Goal: Task Accomplishment & Management: Use online tool/utility

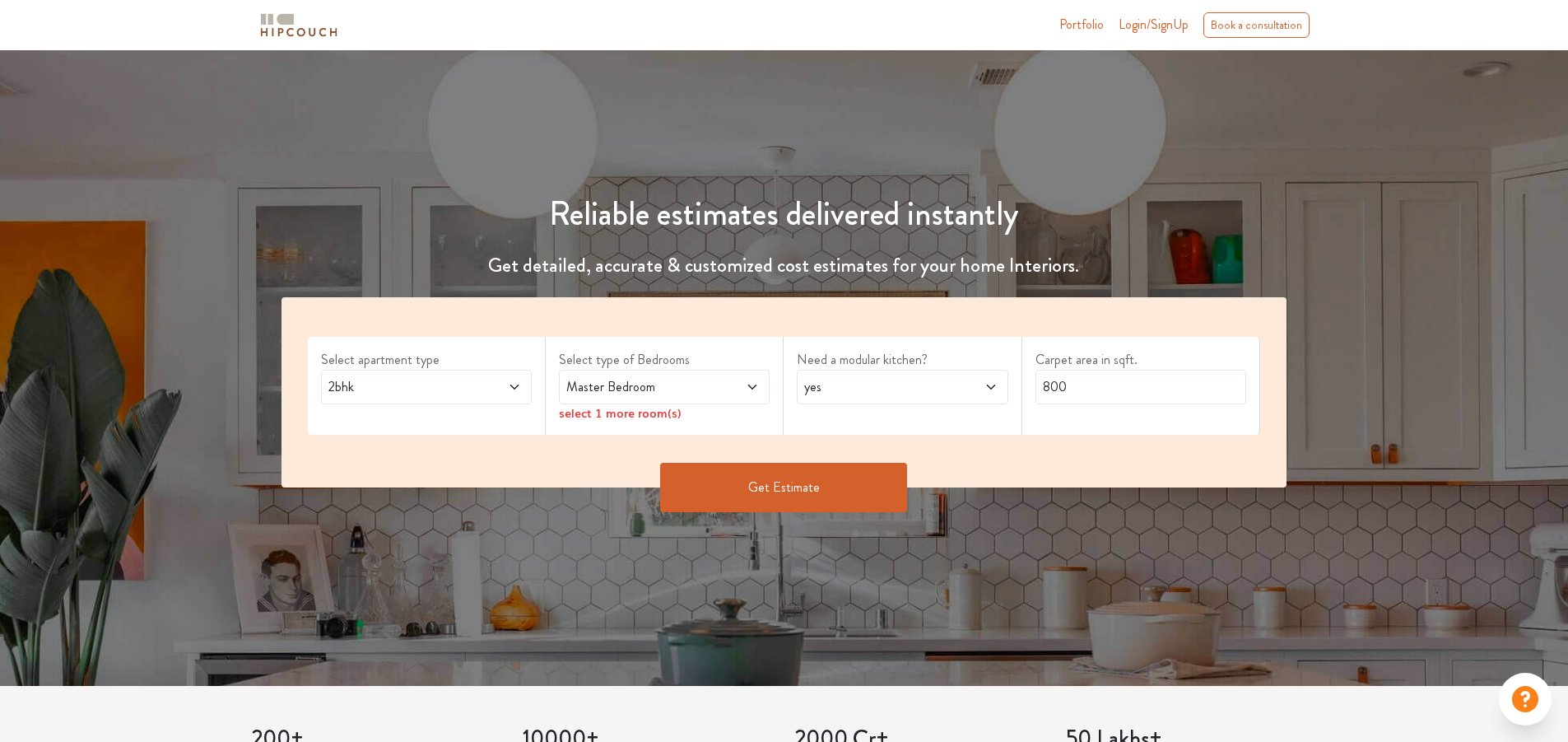
scroll to position [82, 0]
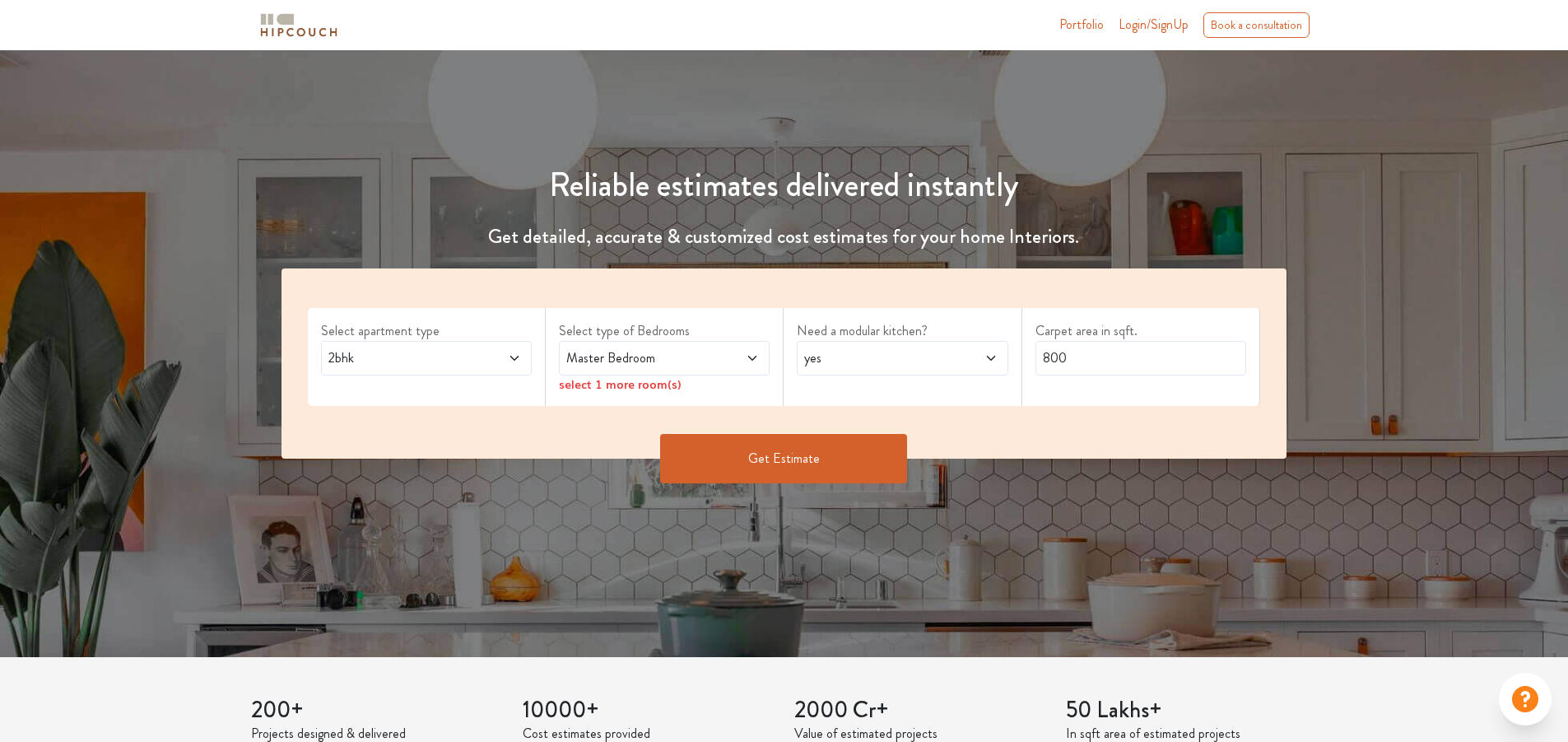
click at [430, 364] on span "2bhk" at bounding box center [398, 357] width 147 height 19
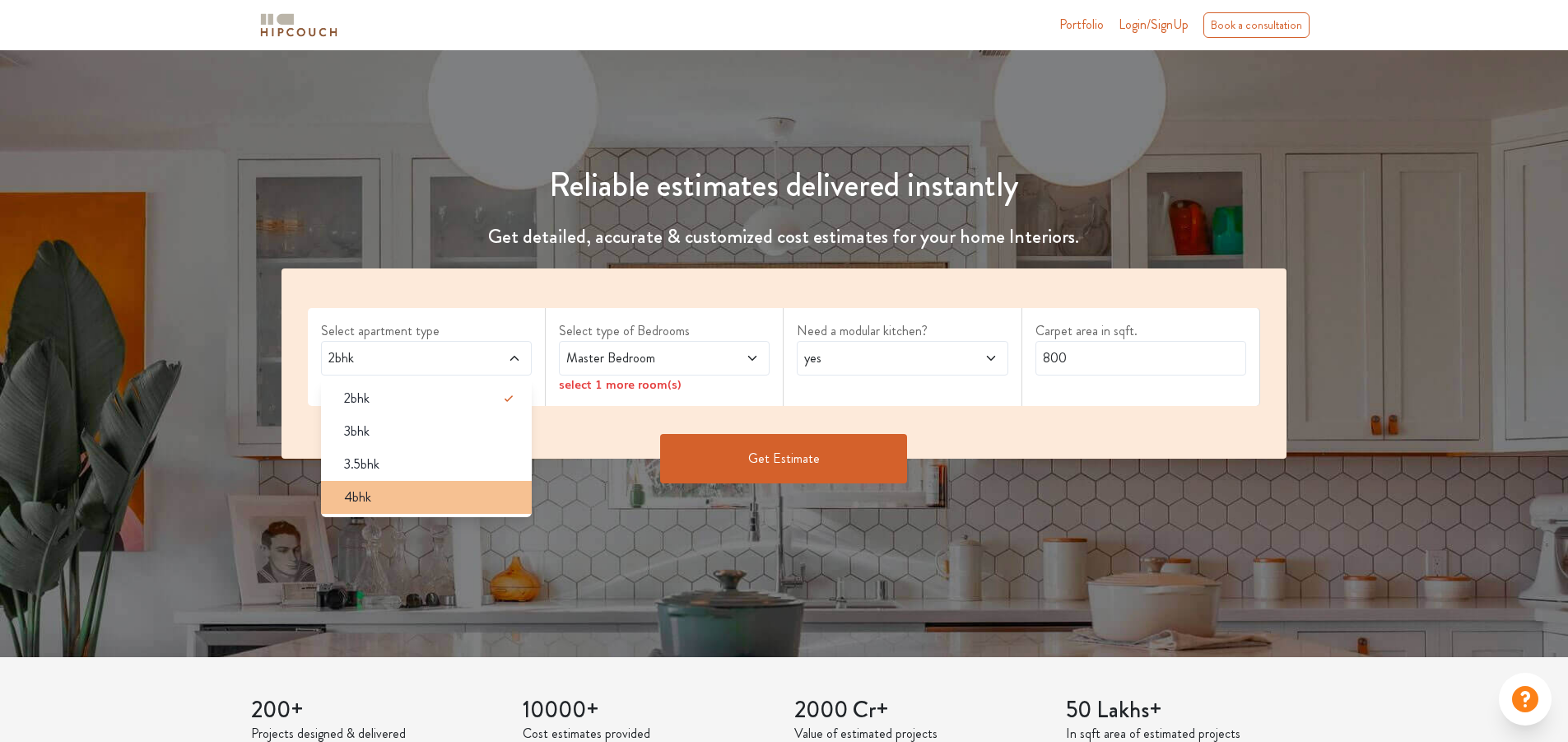
click at [377, 497] on div "4bhk" at bounding box center [432, 497] width 201 height 19
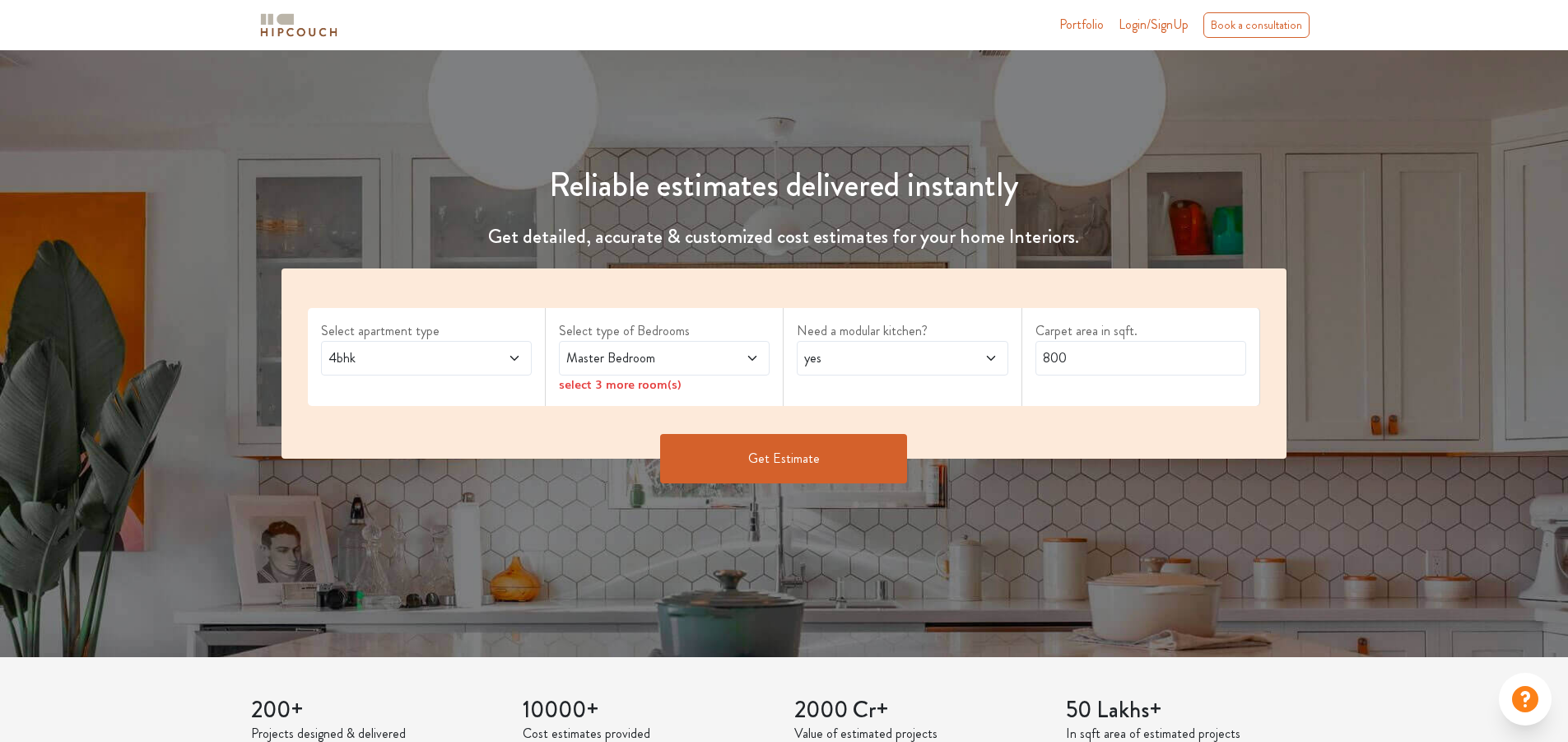
click at [651, 365] on span "Master Bedroom" at bounding box center [637, 357] width 147 height 19
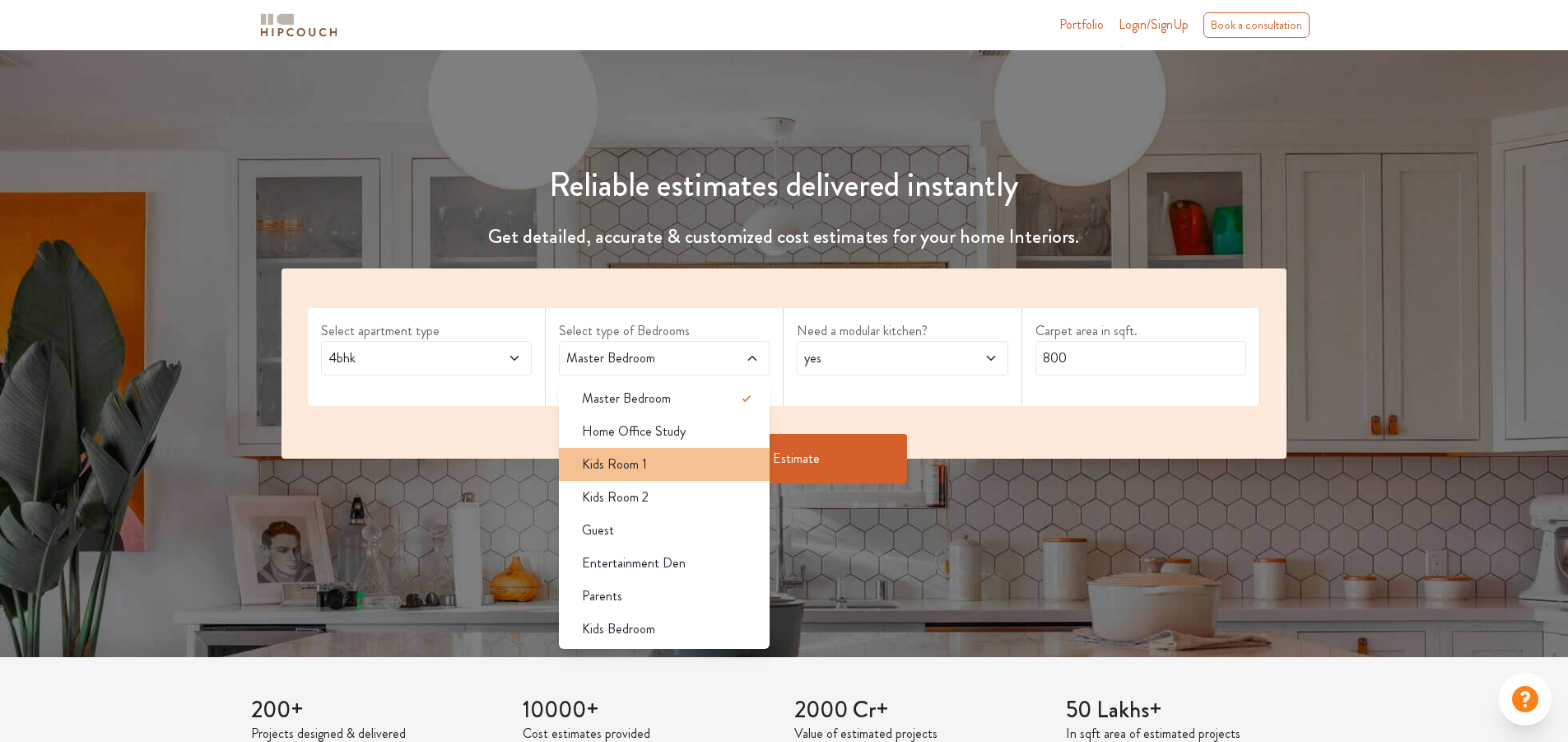
click at [643, 470] on span "Kids Room 1" at bounding box center [614, 464] width 65 height 19
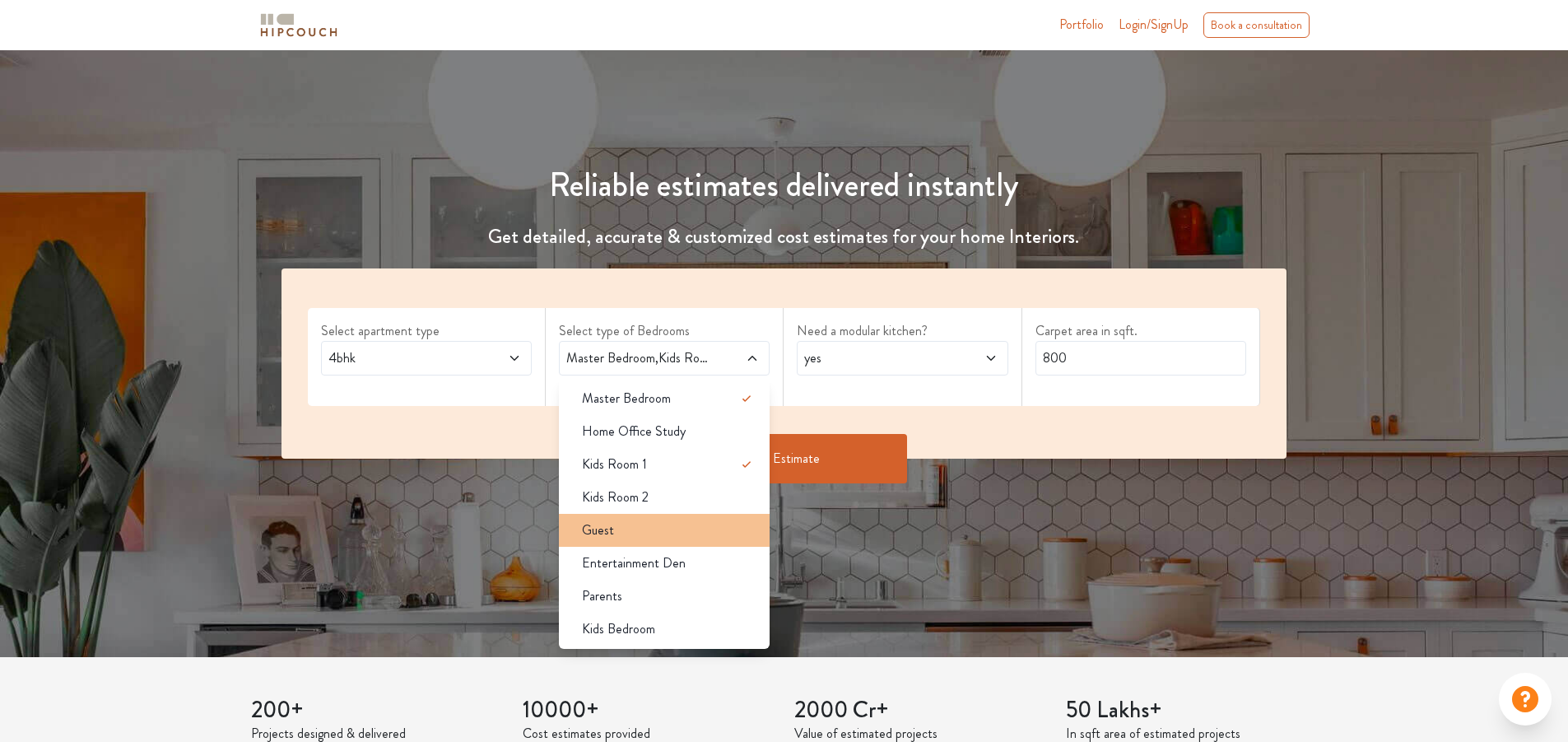
click at [619, 534] on div "Guest" at bounding box center [669, 529] width 201 height 19
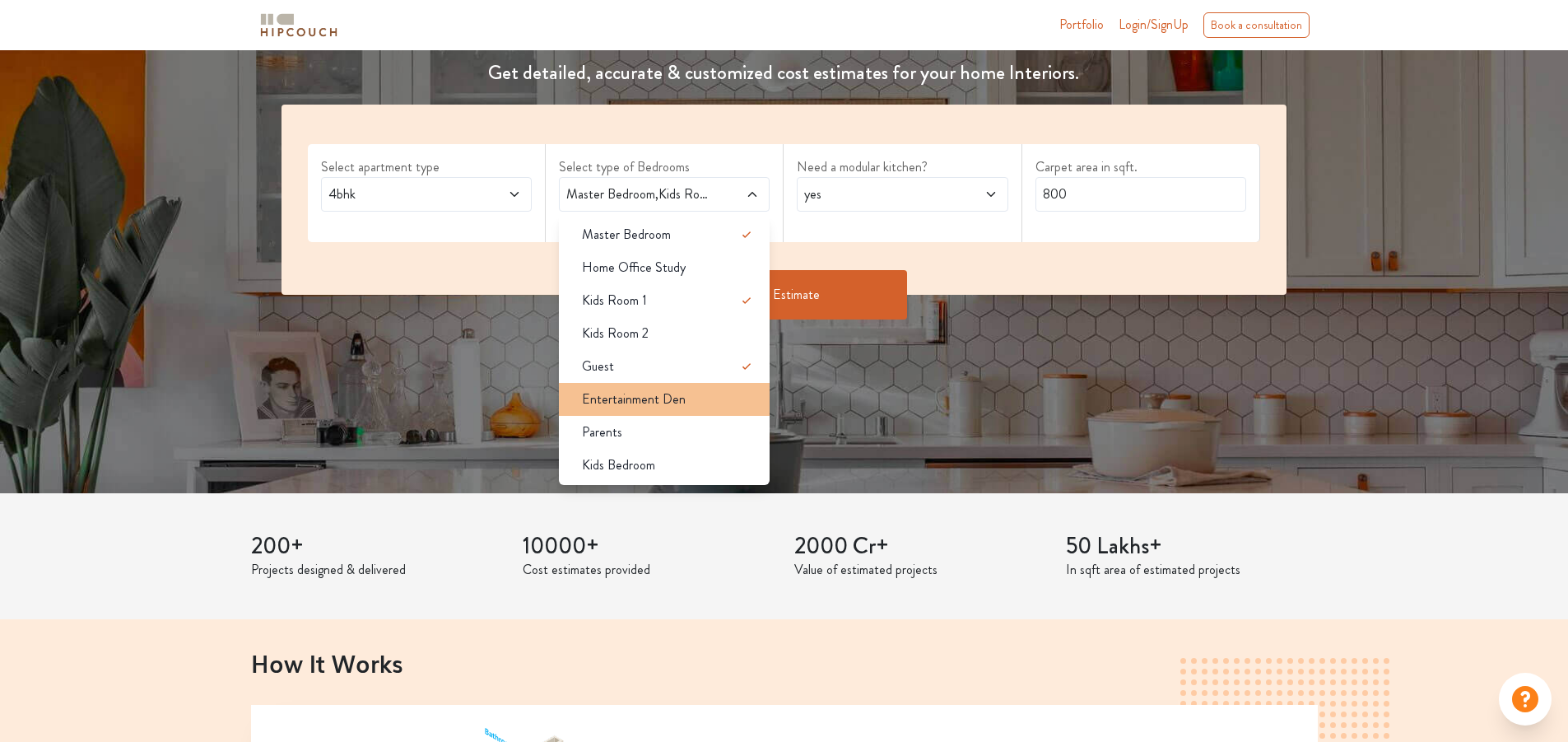
scroll to position [247, 0]
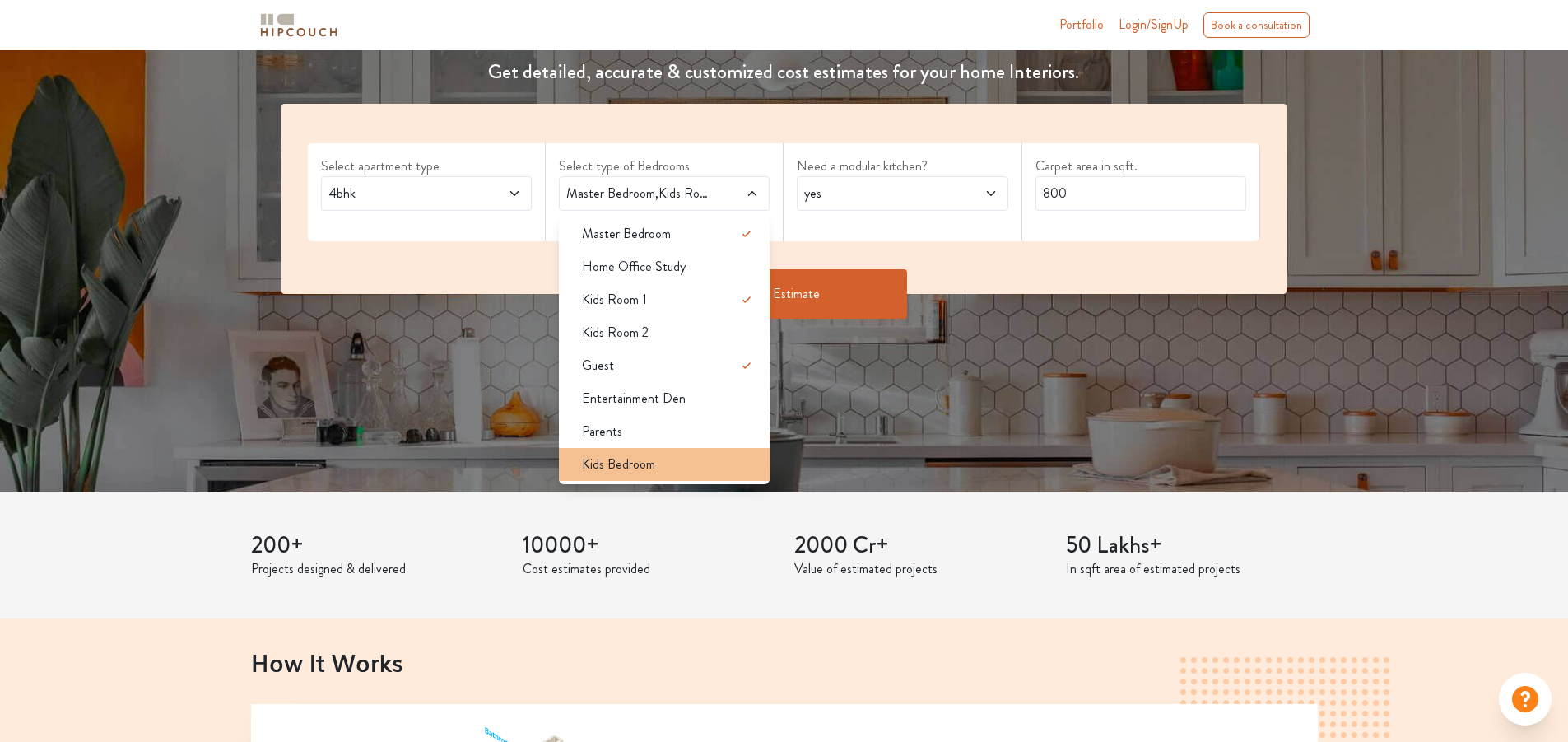
click at [642, 467] on span "Kids Bedroom" at bounding box center [618, 464] width 74 height 19
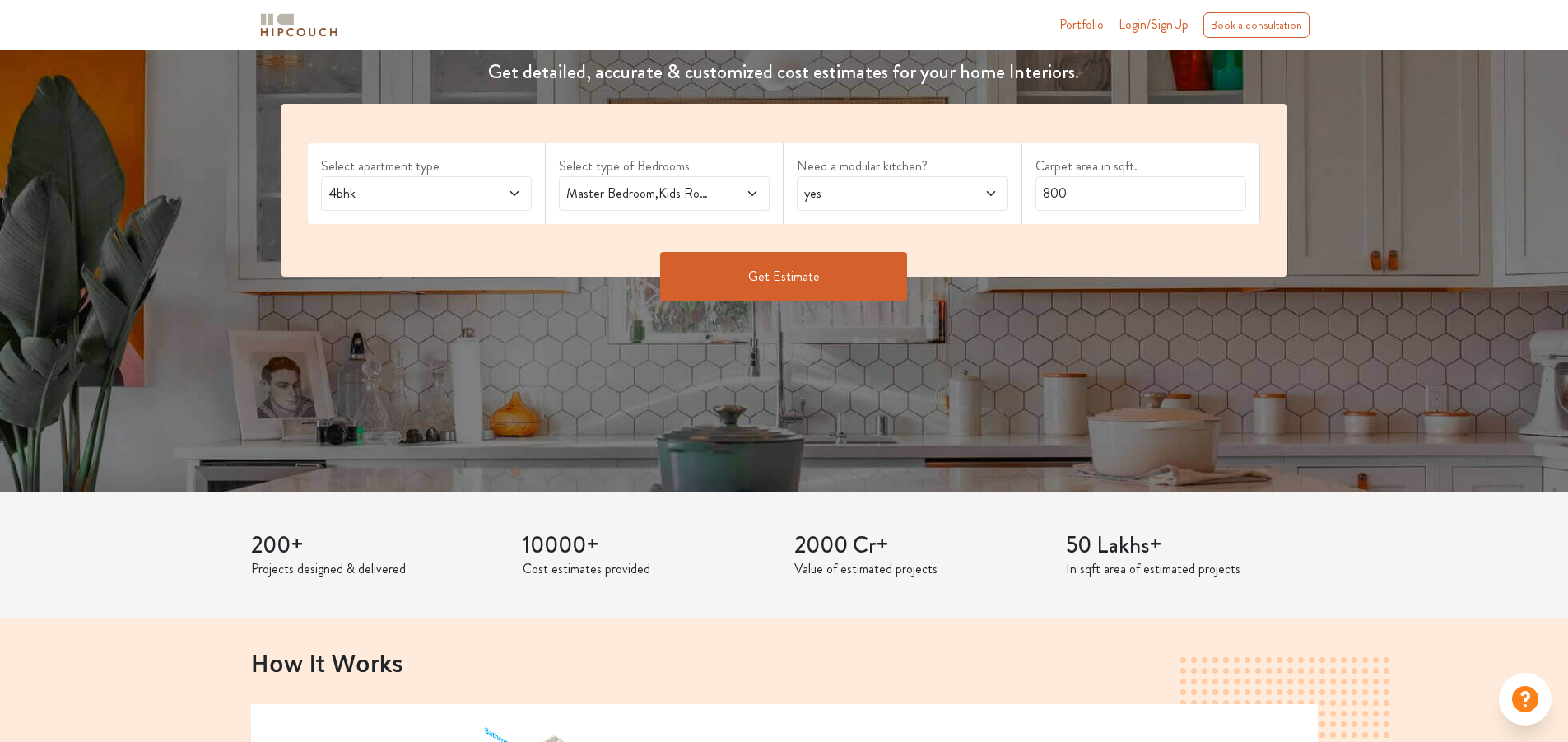
click at [890, 198] on span "yes" at bounding box center [874, 192] width 147 height 19
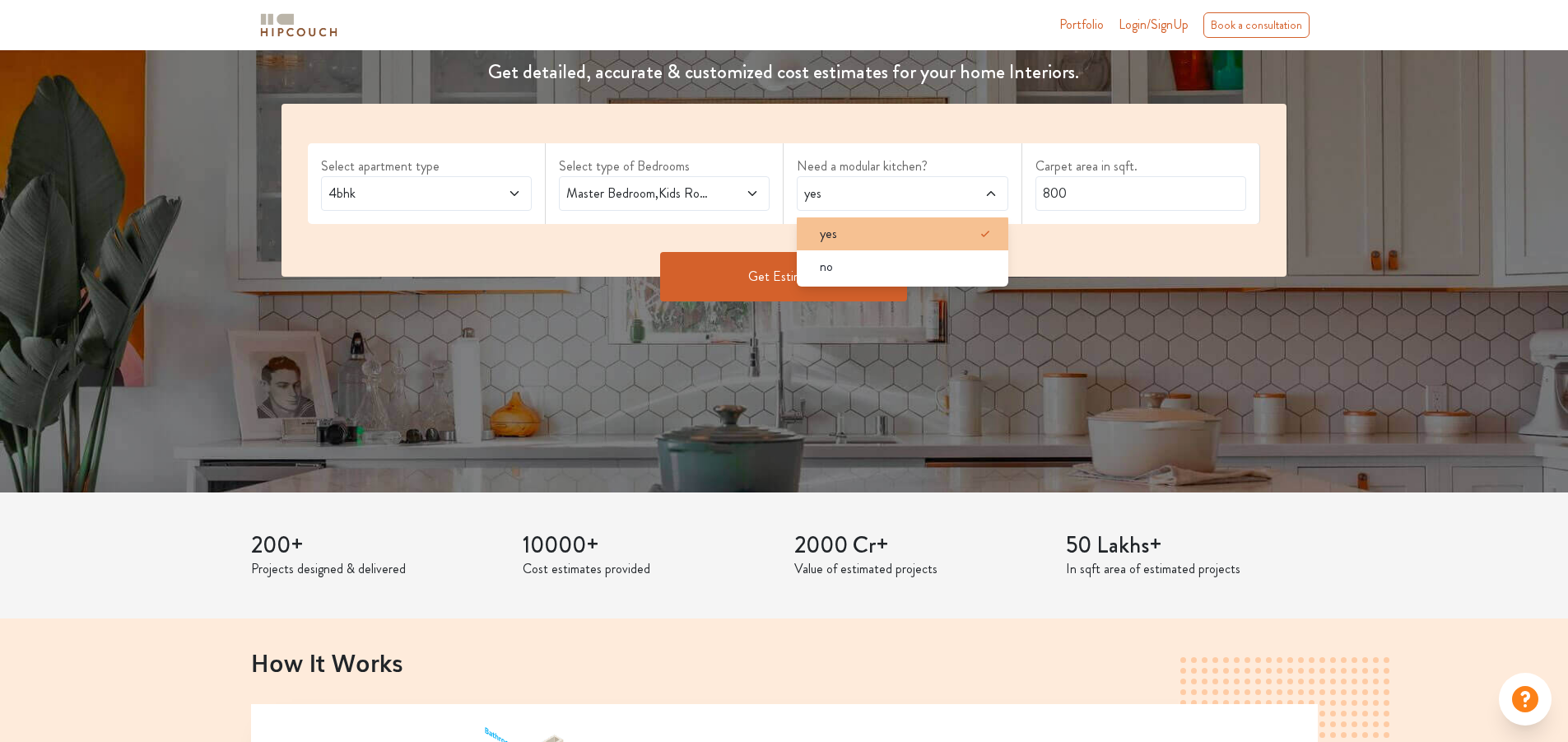
click at [875, 236] on div "yes" at bounding box center [907, 233] width 201 height 19
click at [1054, 191] on input "800" at bounding box center [1140, 193] width 211 height 35
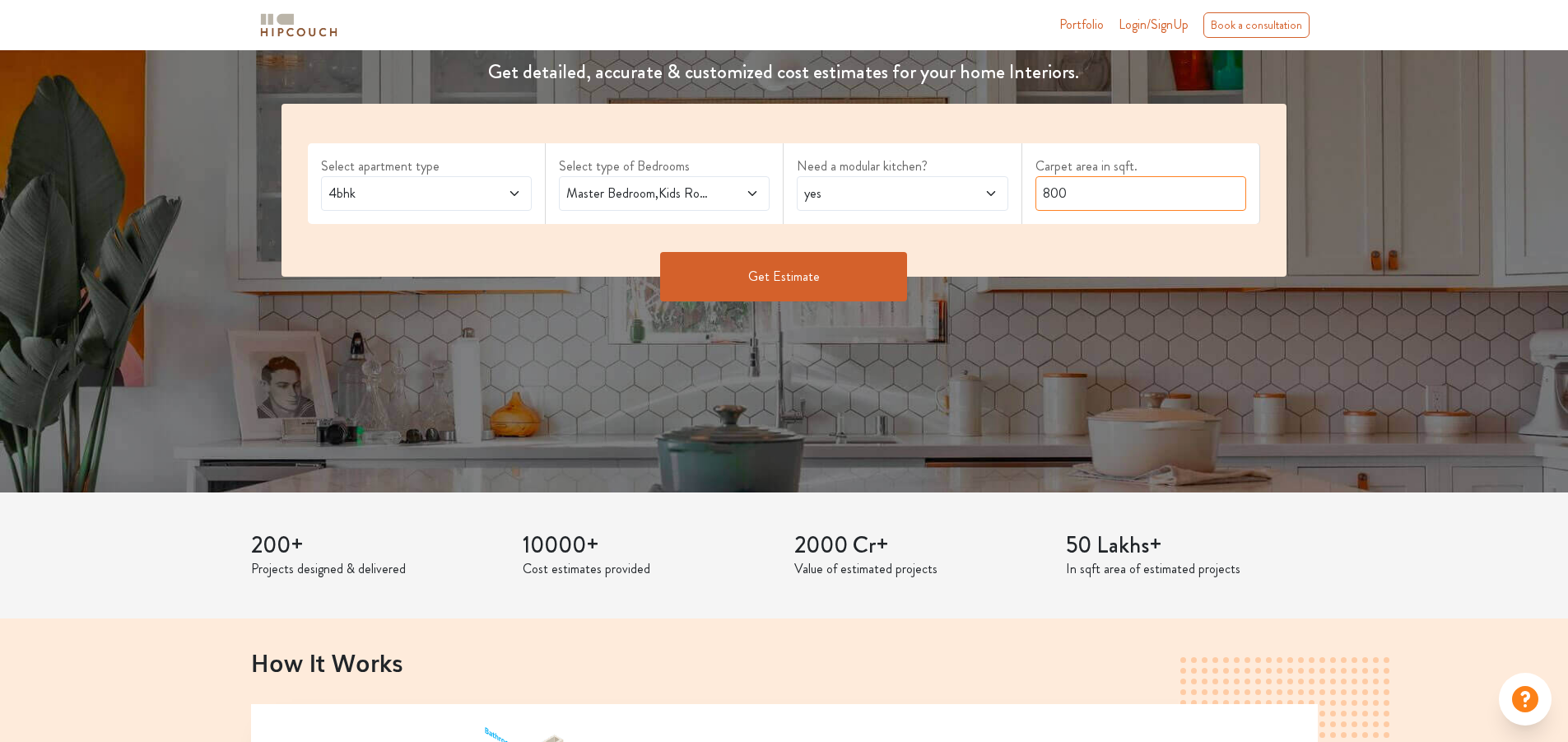
click at [1054, 191] on input "800" at bounding box center [1140, 193] width 211 height 35
type input "2000"
click at [823, 288] on button "Get Estimate" at bounding box center [783, 277] width 247 height 50
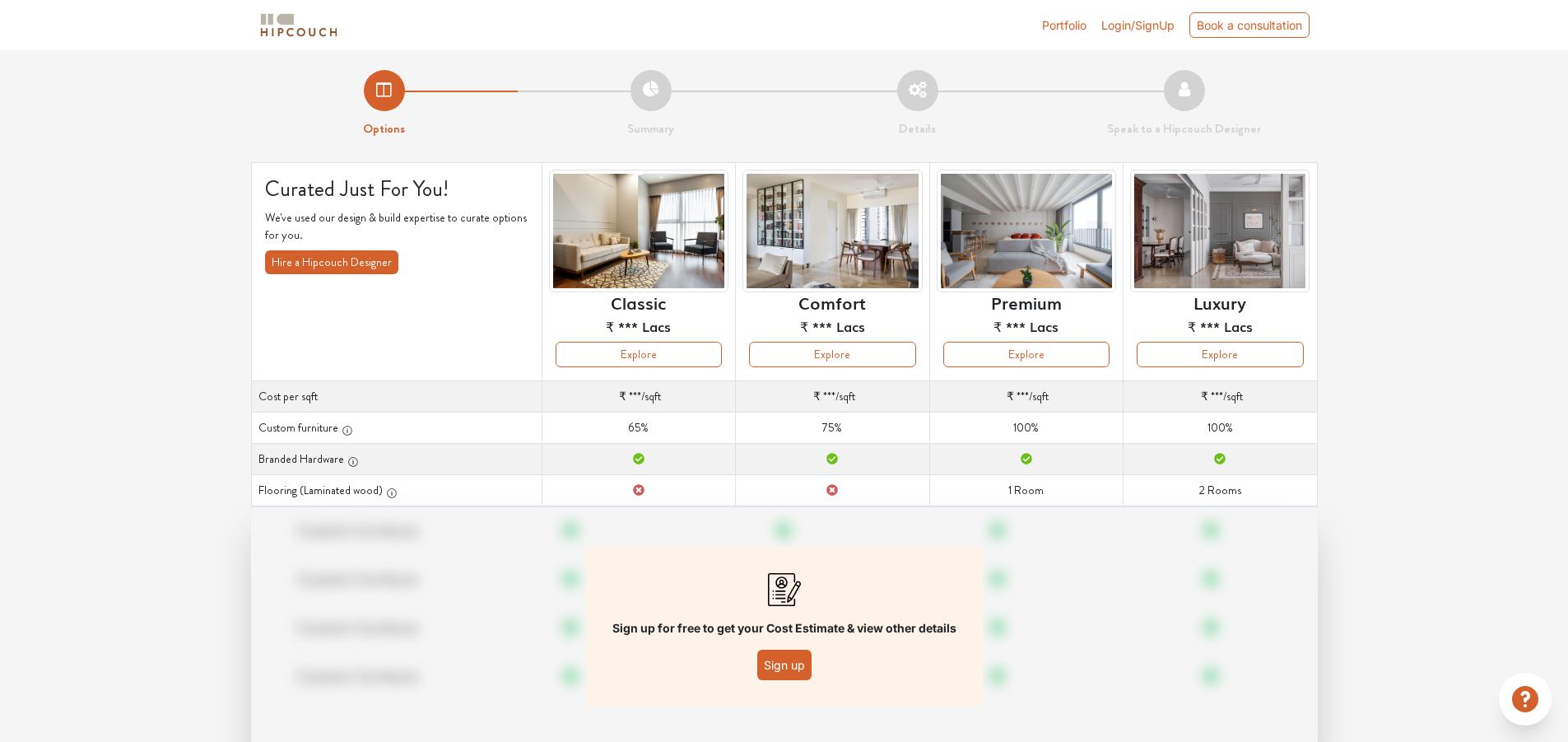
click at [782, 663] on button "Sign up" at bounding box center [784, 665] width 54 height 30
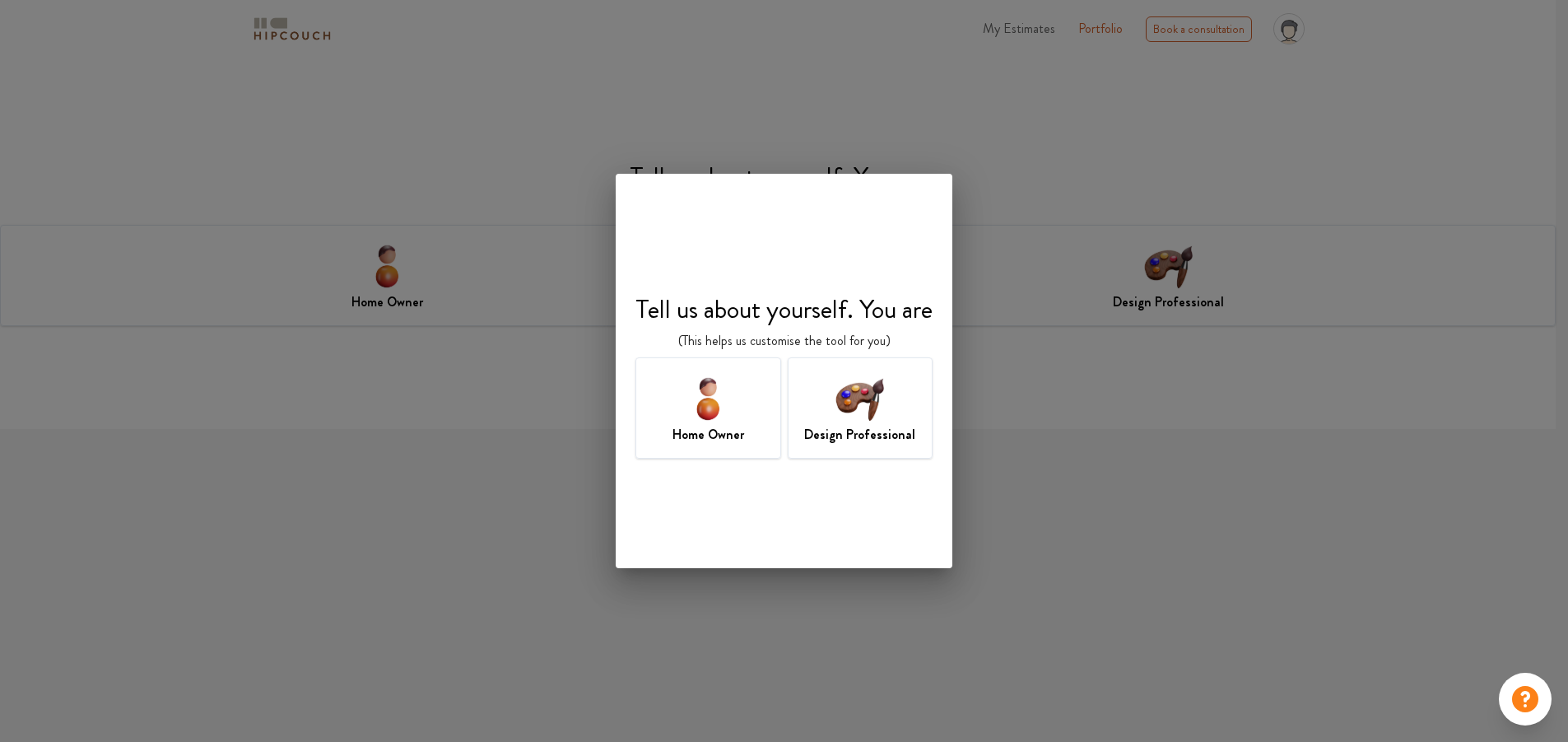
click at [876, 399] on img at bounding box center [859, 398] width 53 height 53
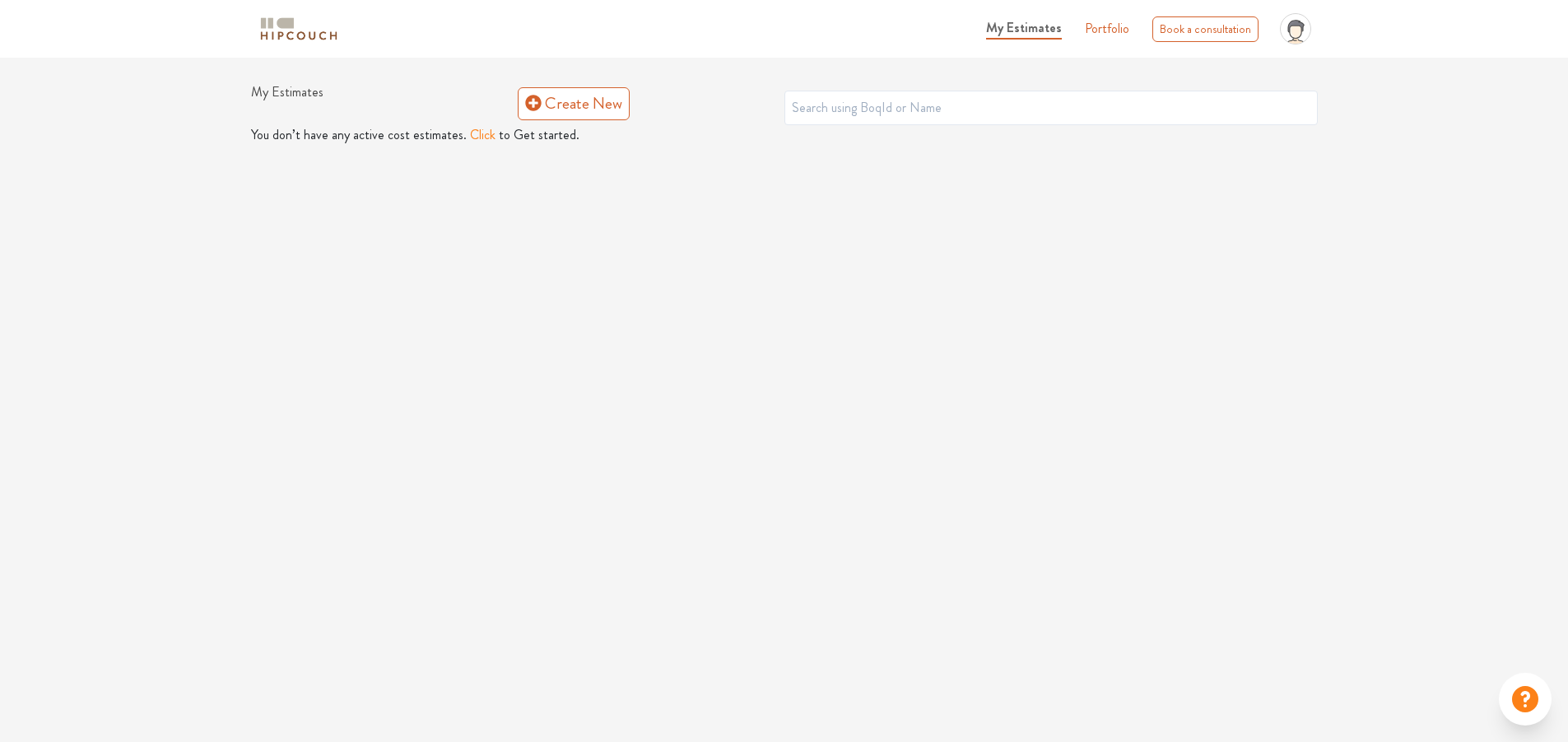
click at [472, 135] on button "Click" at bounding box center [483, 134] width 26 height 19
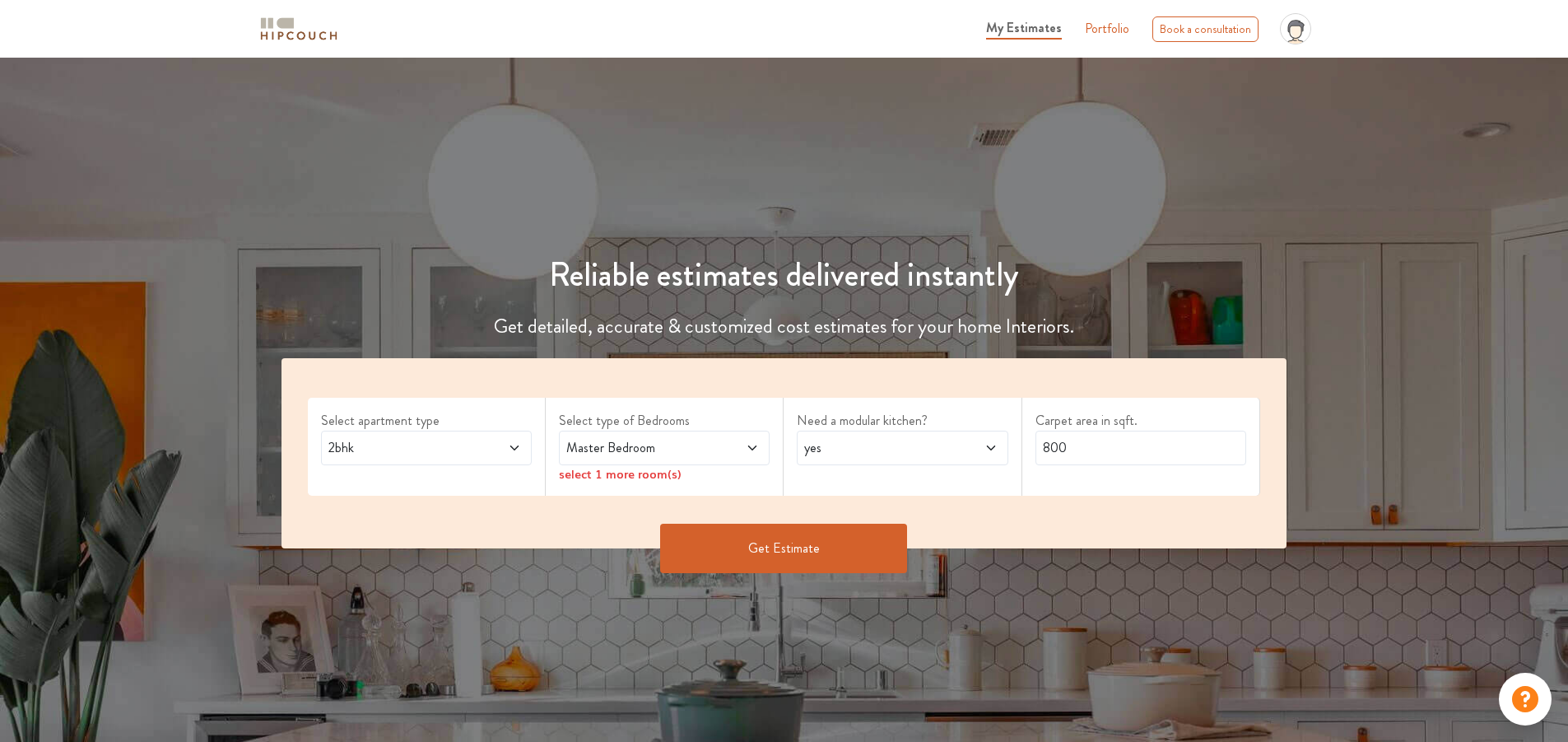
click at [511, 453] on icon at bounding box center [514, 447] width 13 height 13
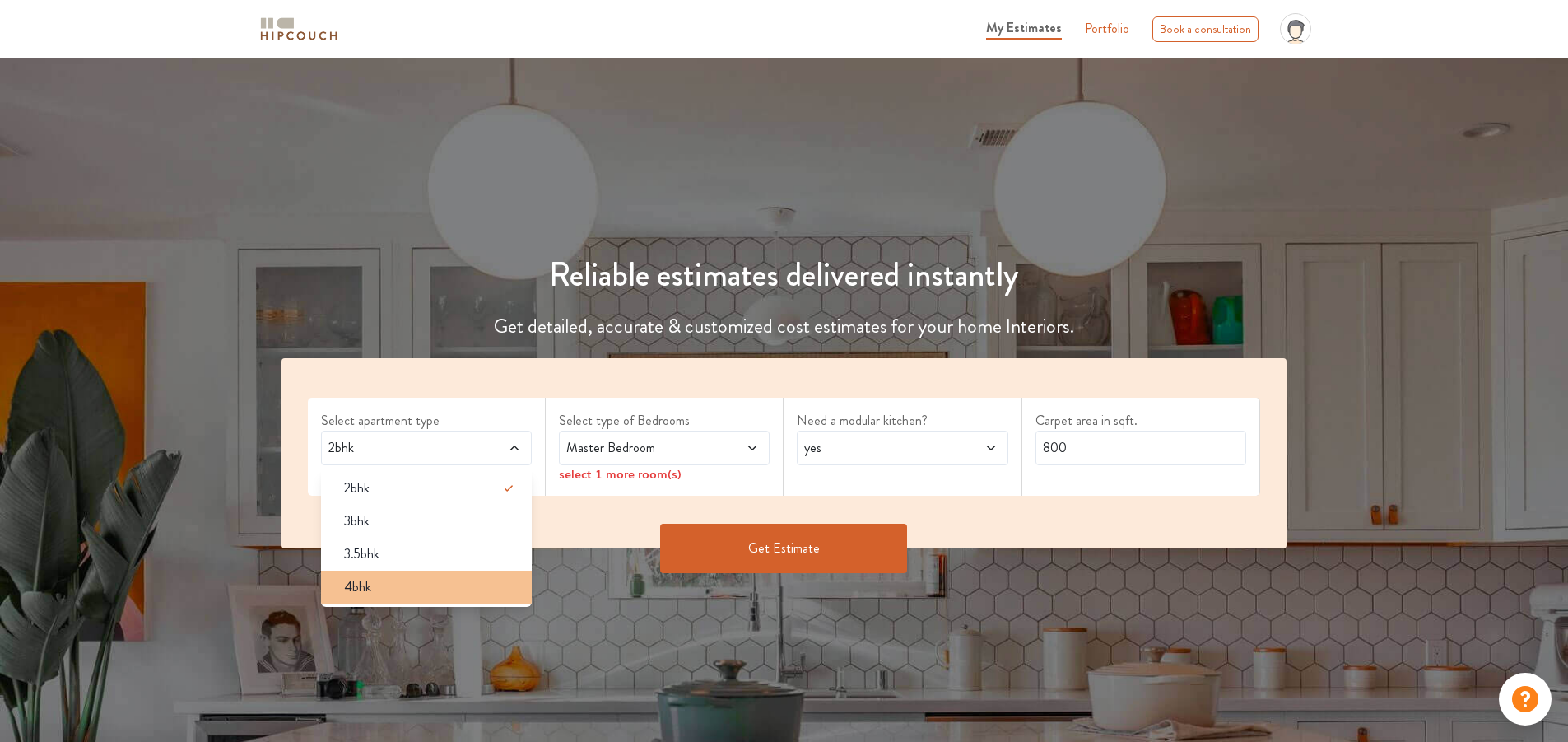
click at [391, 590] on div "4bhk" at bounding box center [432, 586] width 201 height 19
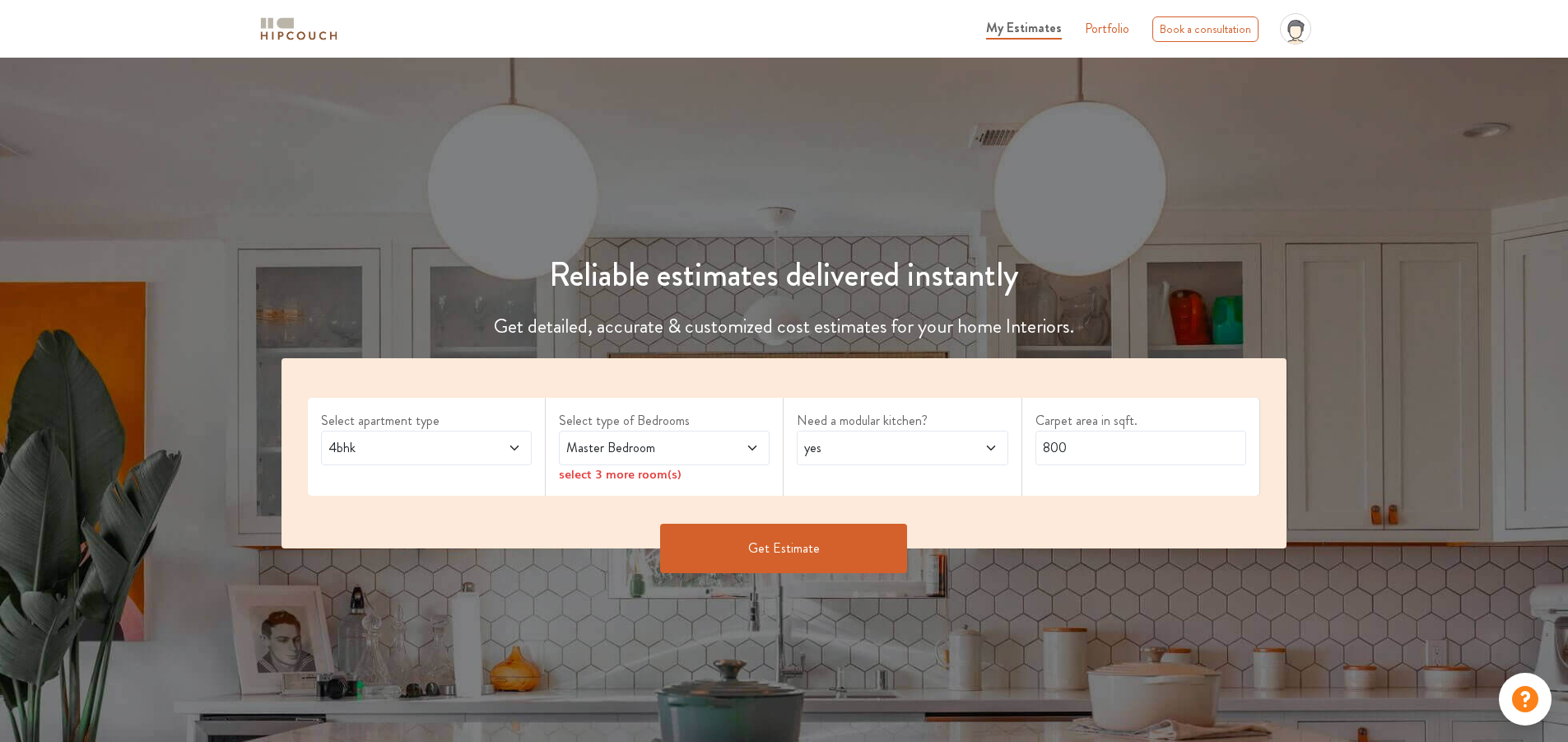
click at [640, 447] on span "Master Bedroom" at bounding box center [637, 447] width 147 height 19
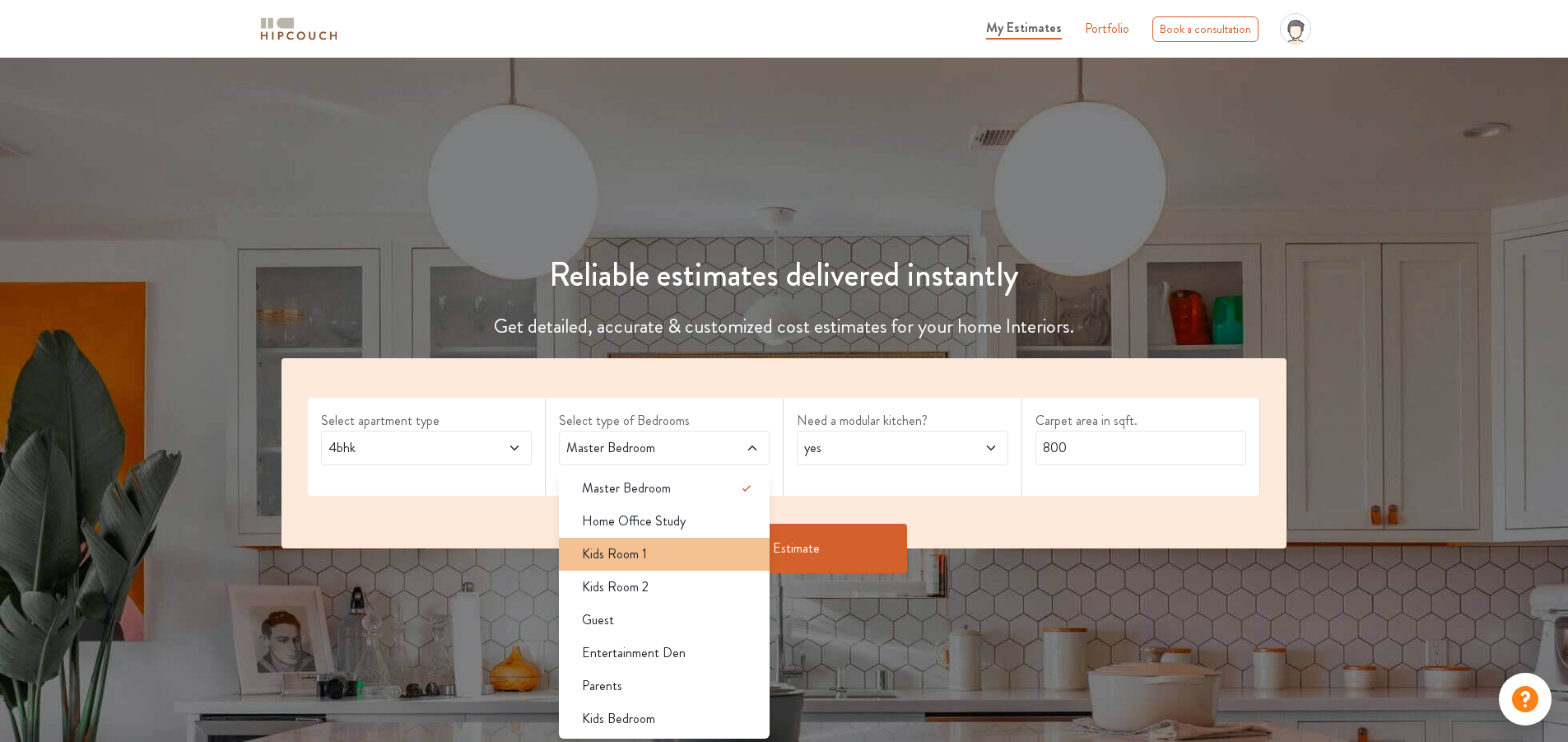
click at [637, 557] on span "Kids Room 1" at bounding box center [614, 553] width 65 height 19
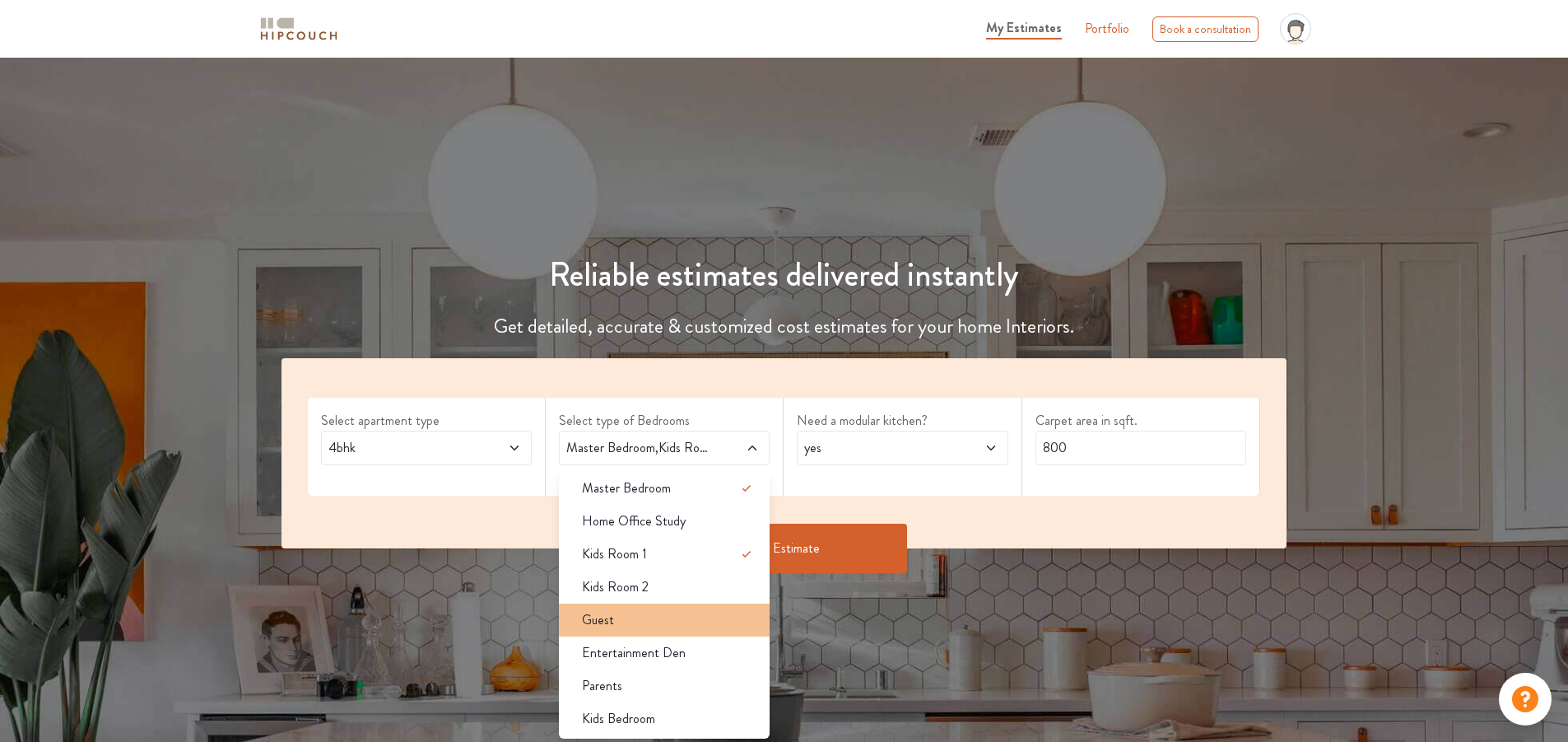
click at [628, 620] on div "Guest" at bounding box center [669, 620] width 201 height 19
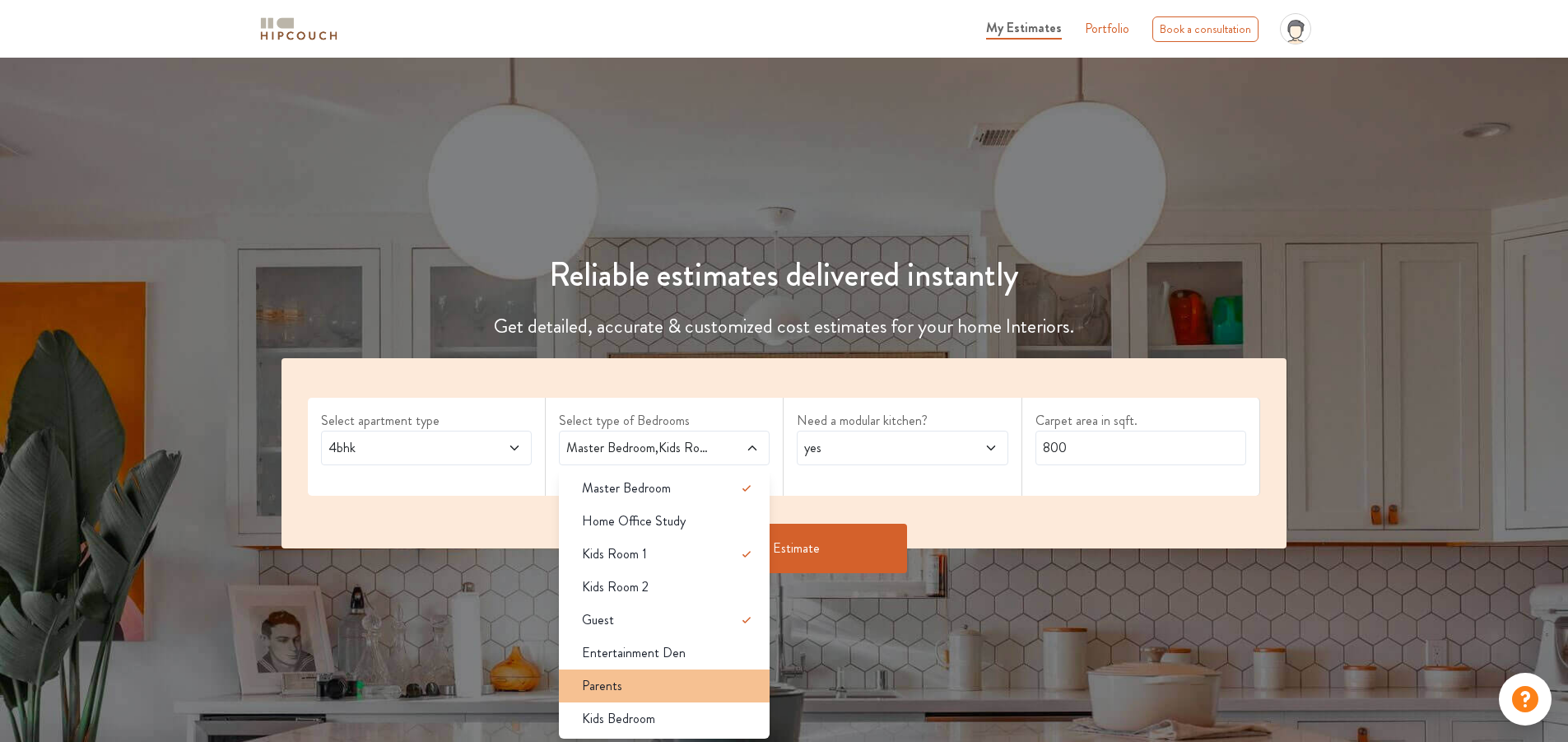
click at [624, 695] on div "Parents" at bounding box center [669, 685] width 201 height 19
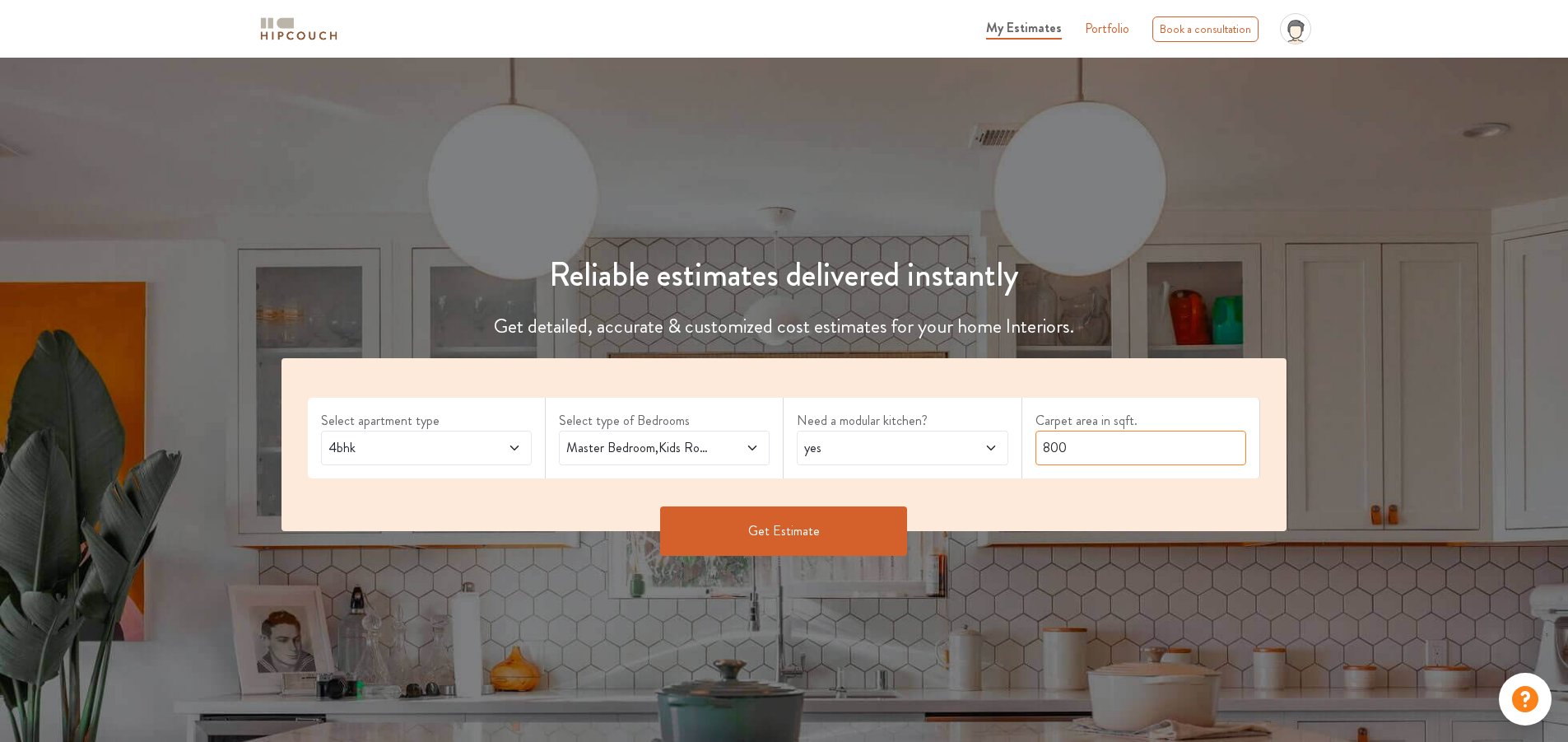
click at [1055, 446] on input "800" at bounding box center [1140, 448] width 211 height 35
type input "2000"
click at [747, 514] on button "Get Estimate" at bounding box center [783, 531] width 247 height 50
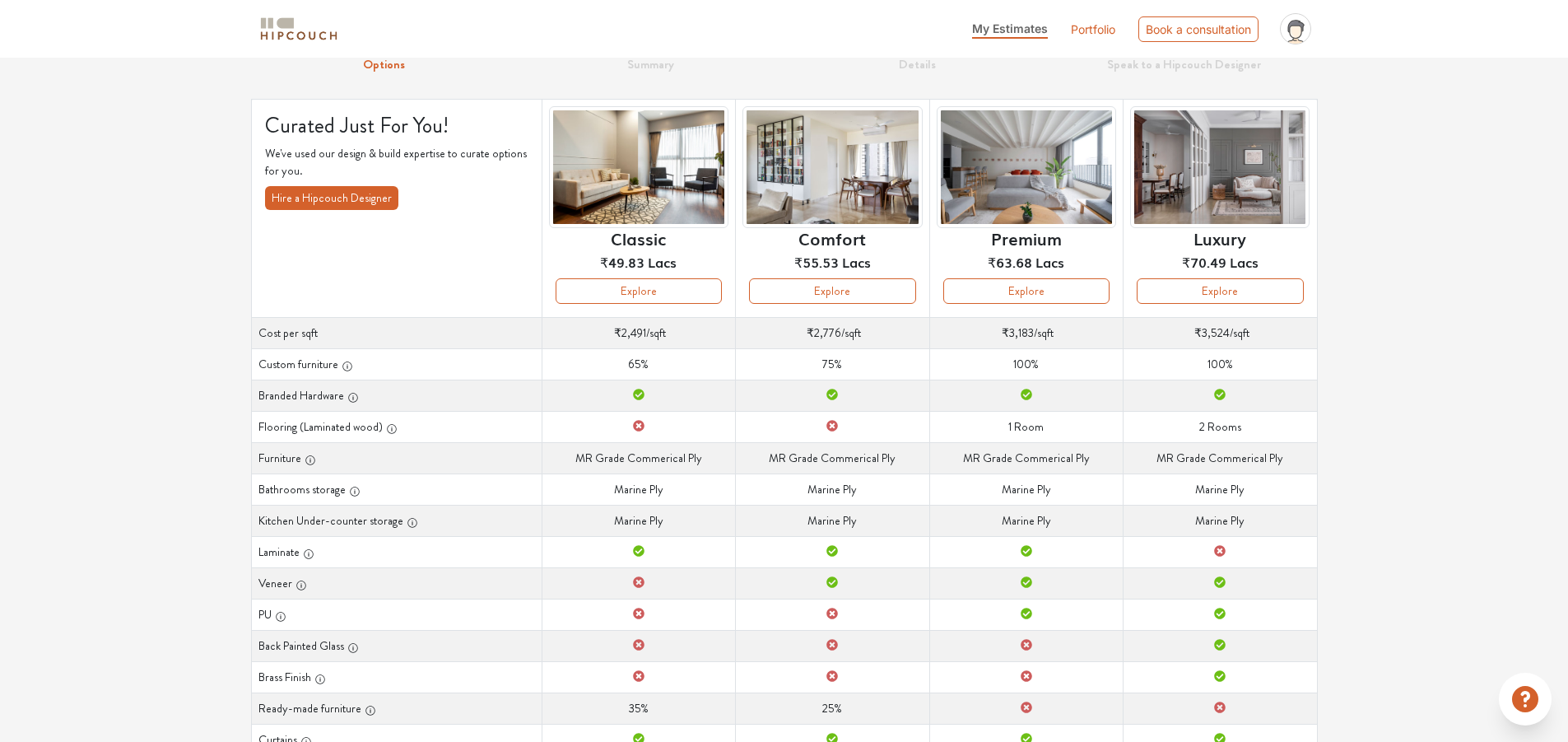
scroll to position [54, 0]
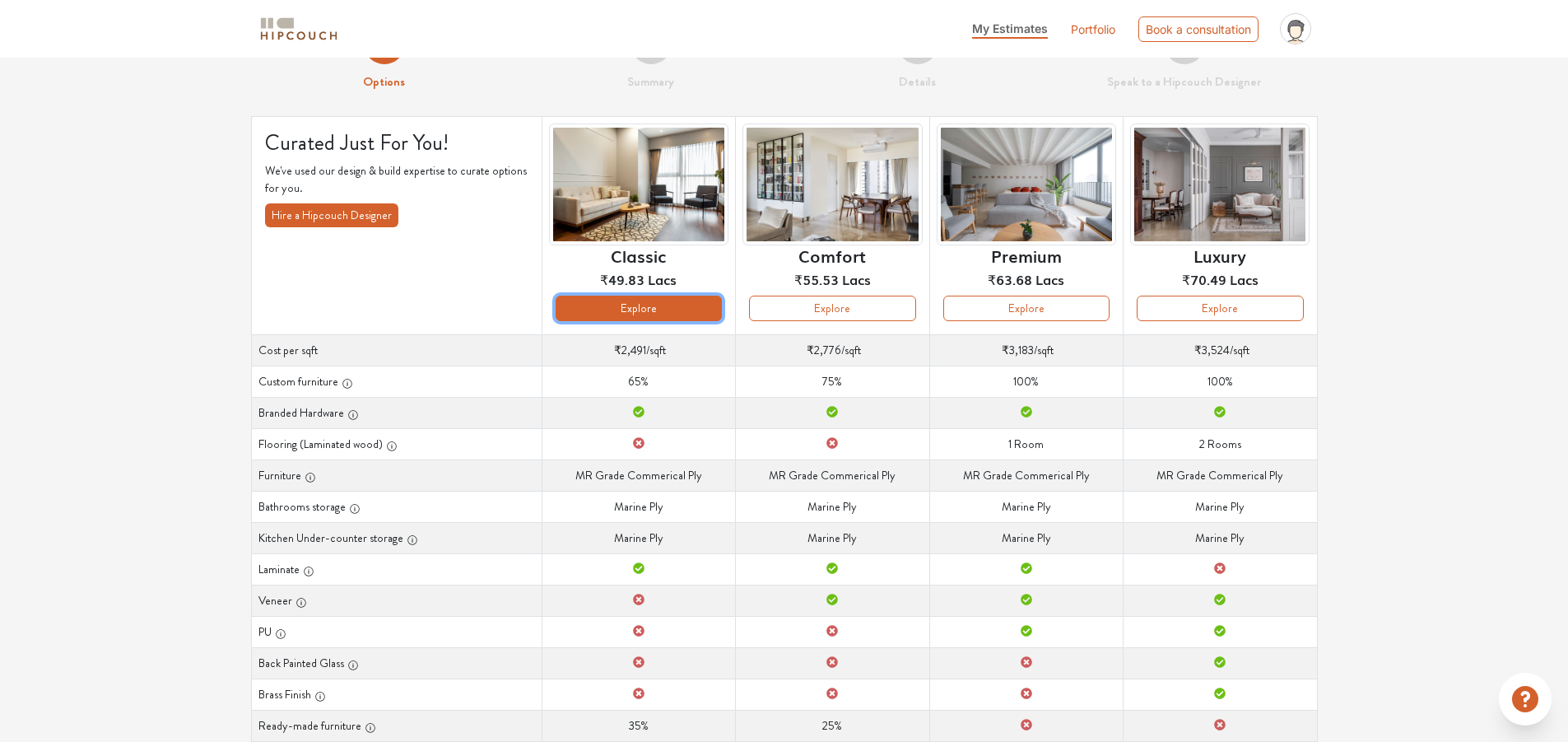
click at [642, 308] on button "Explore" at bounding box center [639, 308] width 167 height 26
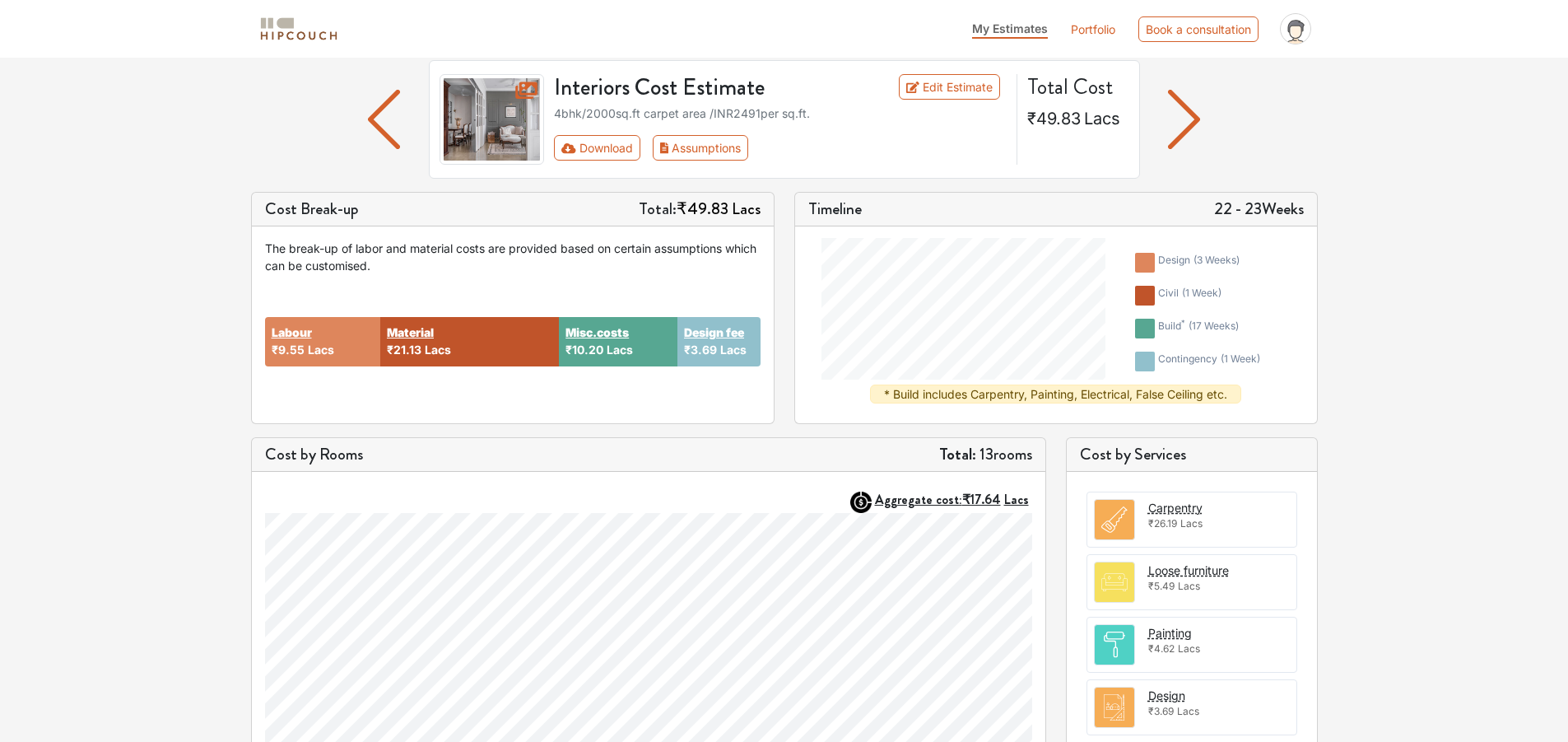
scroll to position [66, 0]
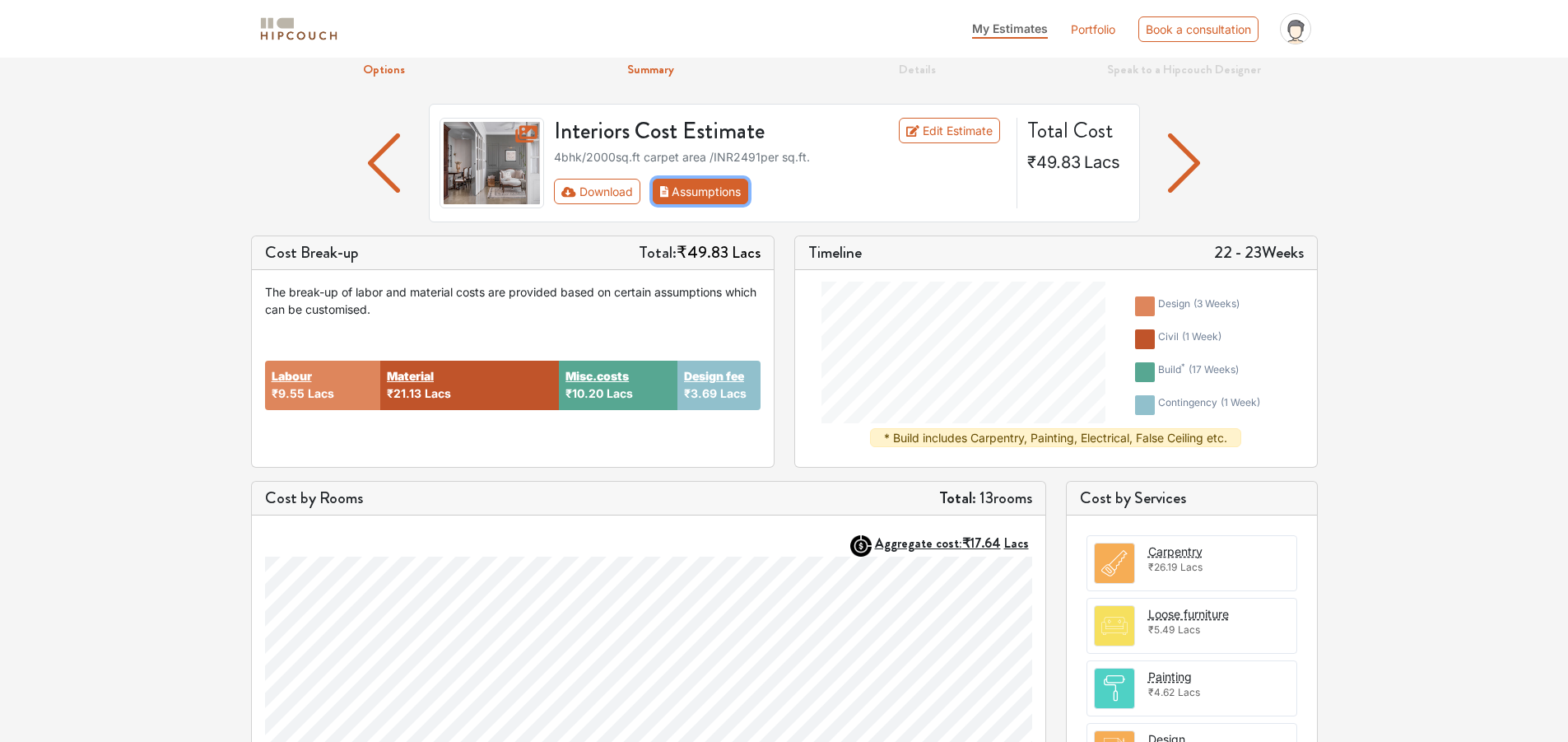
click at [686, 191] on button "Assumptions" at bounding box center [700, 191] width 97 height 26
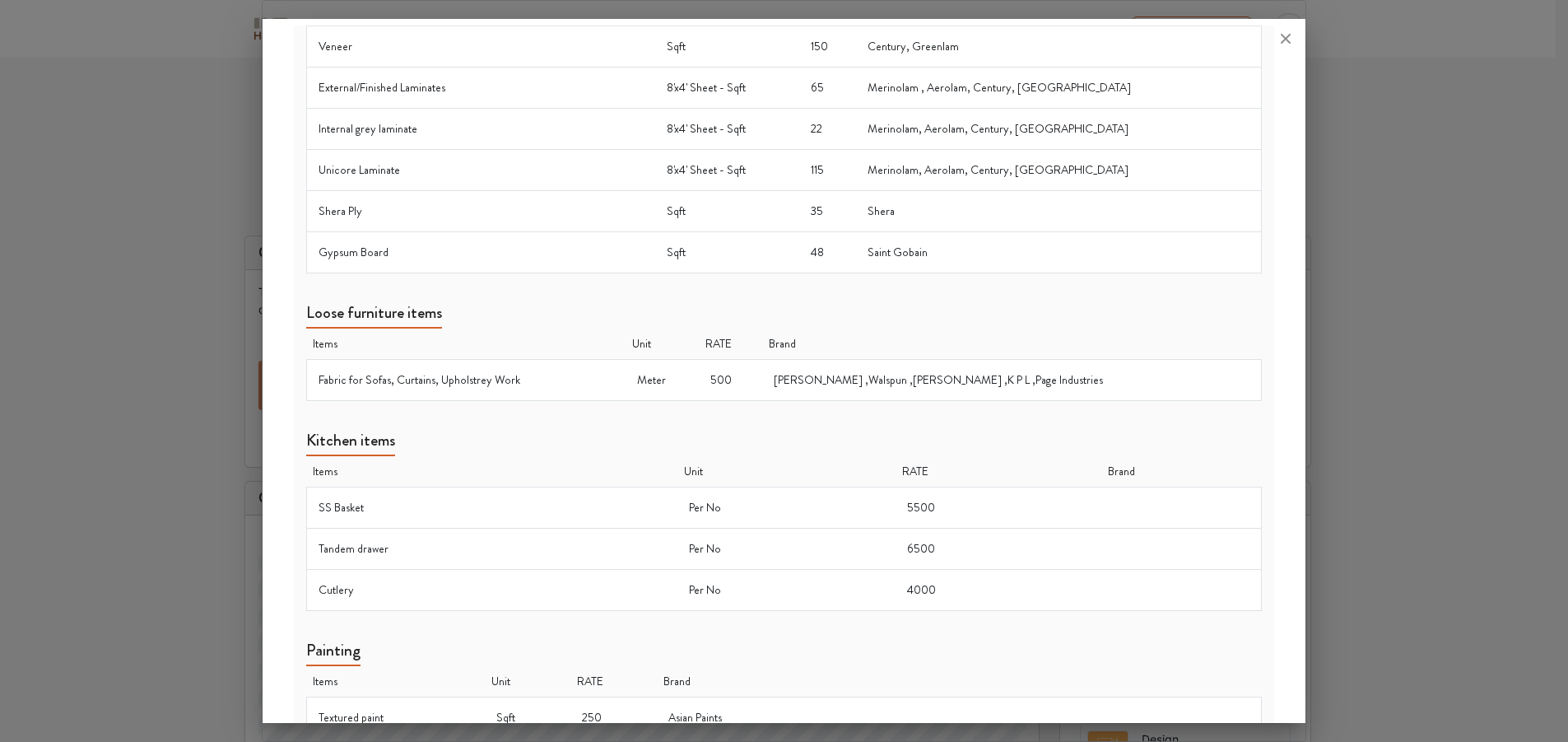
scroll to position [915, 0]
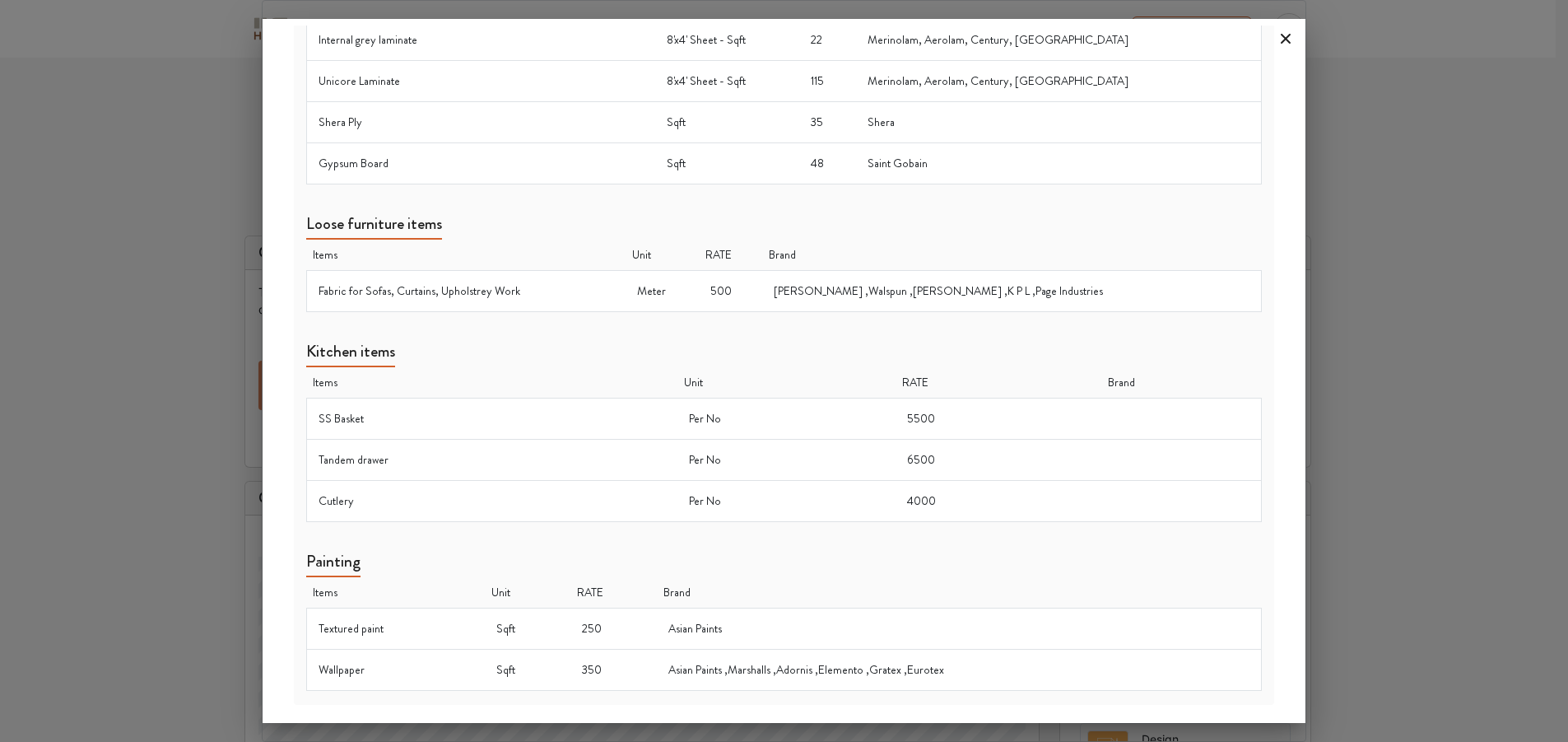
click at [1289, 37] on icon at bounding box center [1286, 39] width 27 height 27
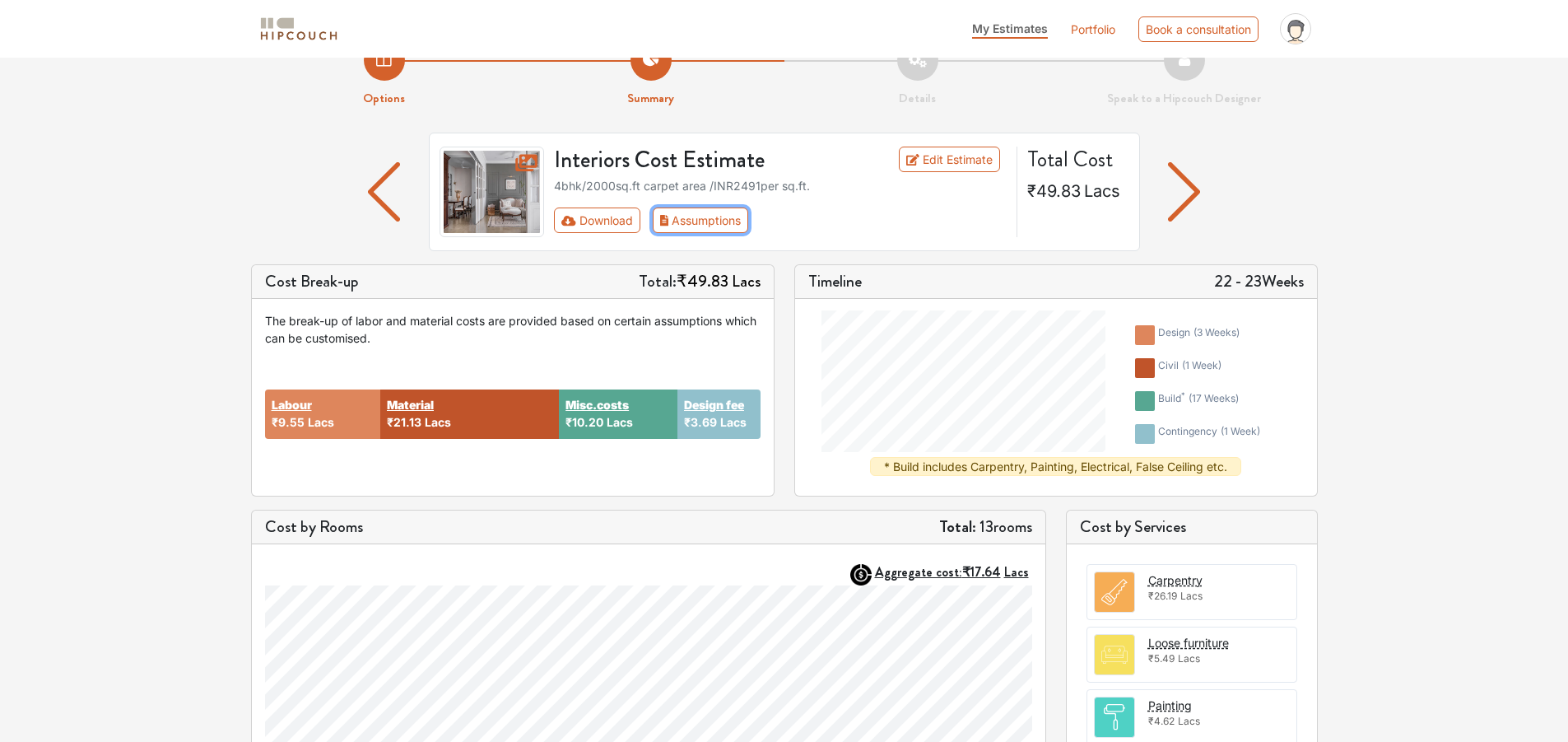
scroll to position [0, 0]
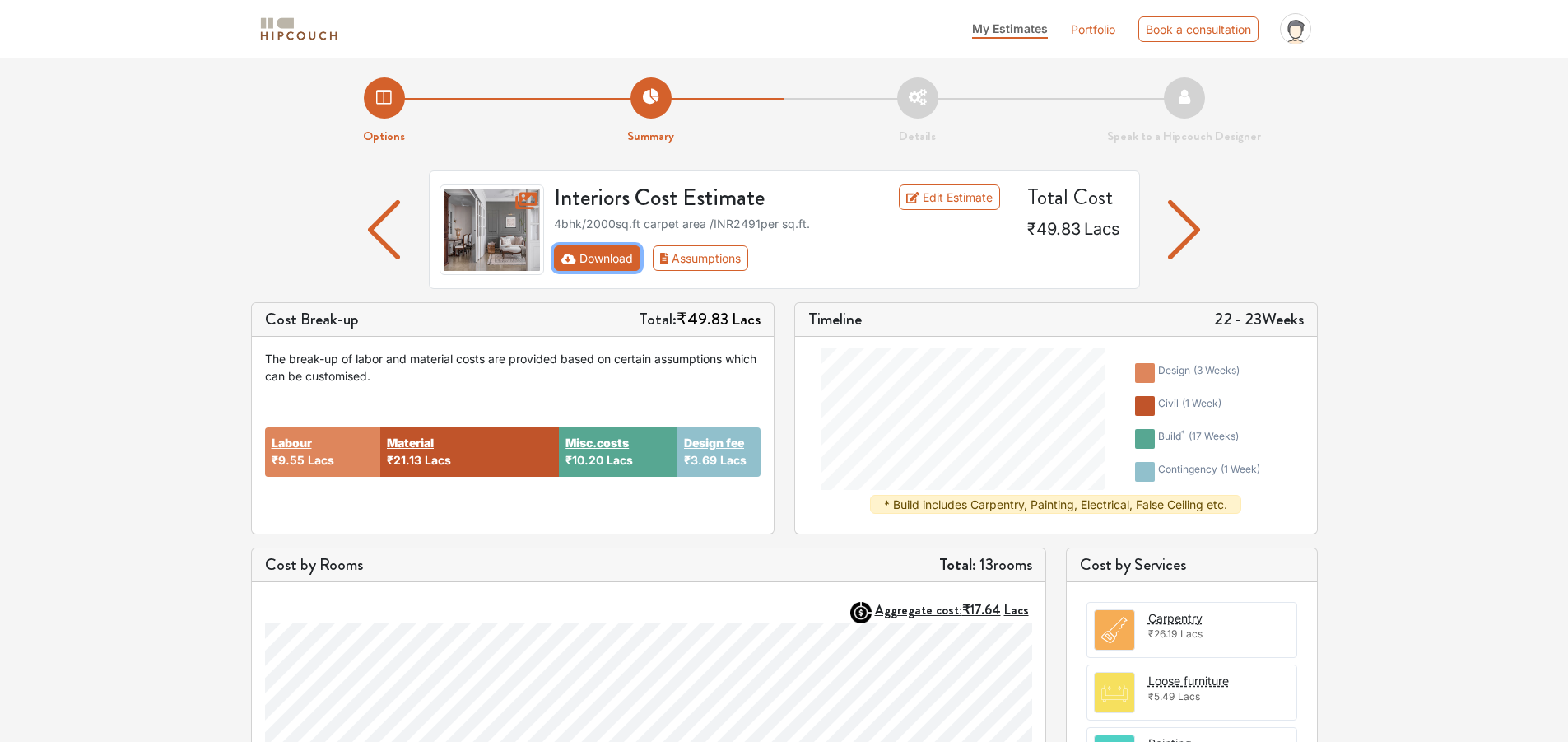
click at [601, 267] on button "Download" at bounding box center [597, 259] width 86 height 26
click at [608, 260] on button "Download" at bounding box center [597, 259] width 86 height 26
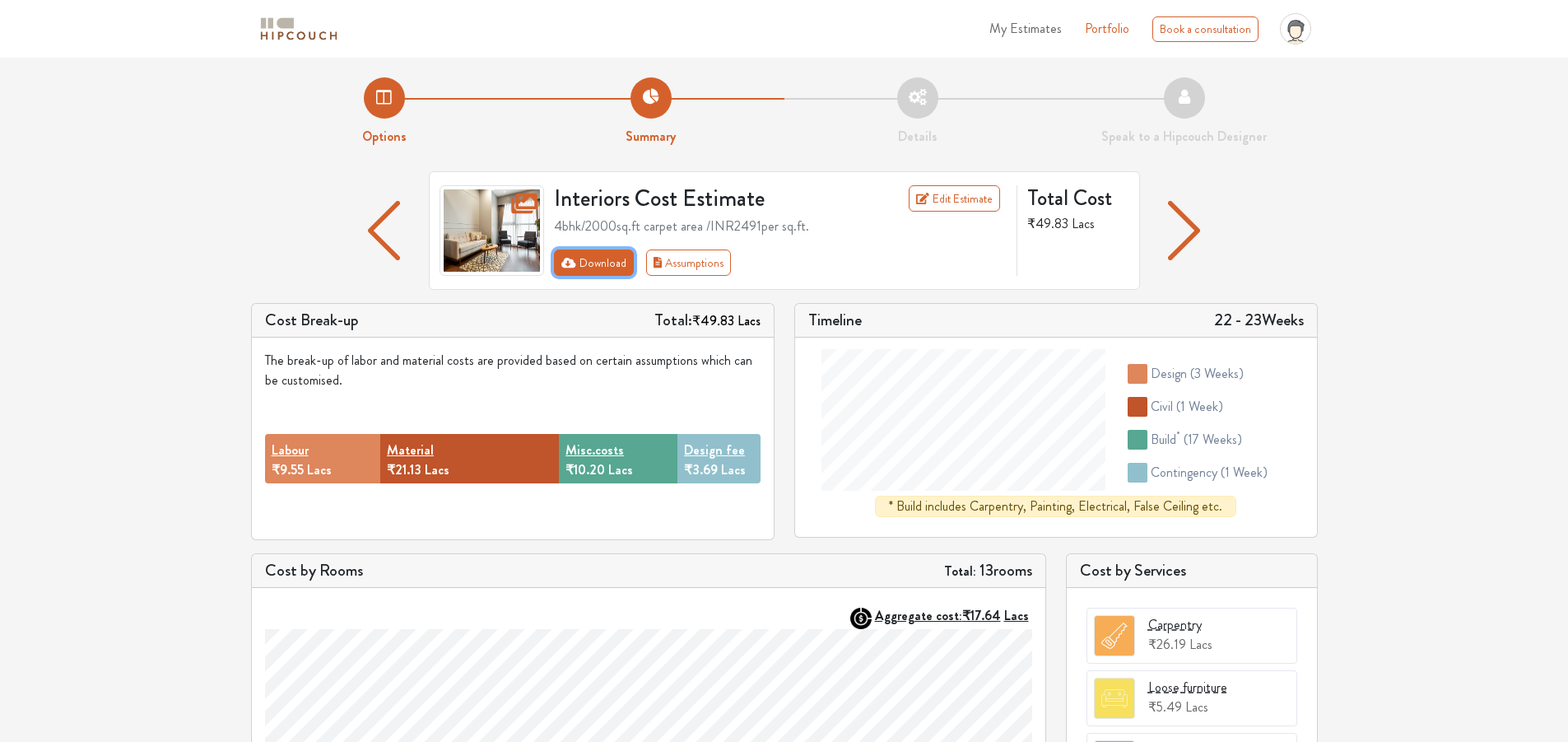
click at [605, 270] on button "Download" at bounding box center [594, 262] width 80 height 27
click at [952, 199] on link "Edit Estimate" at bounding box center [954, 198] width 91 height 27
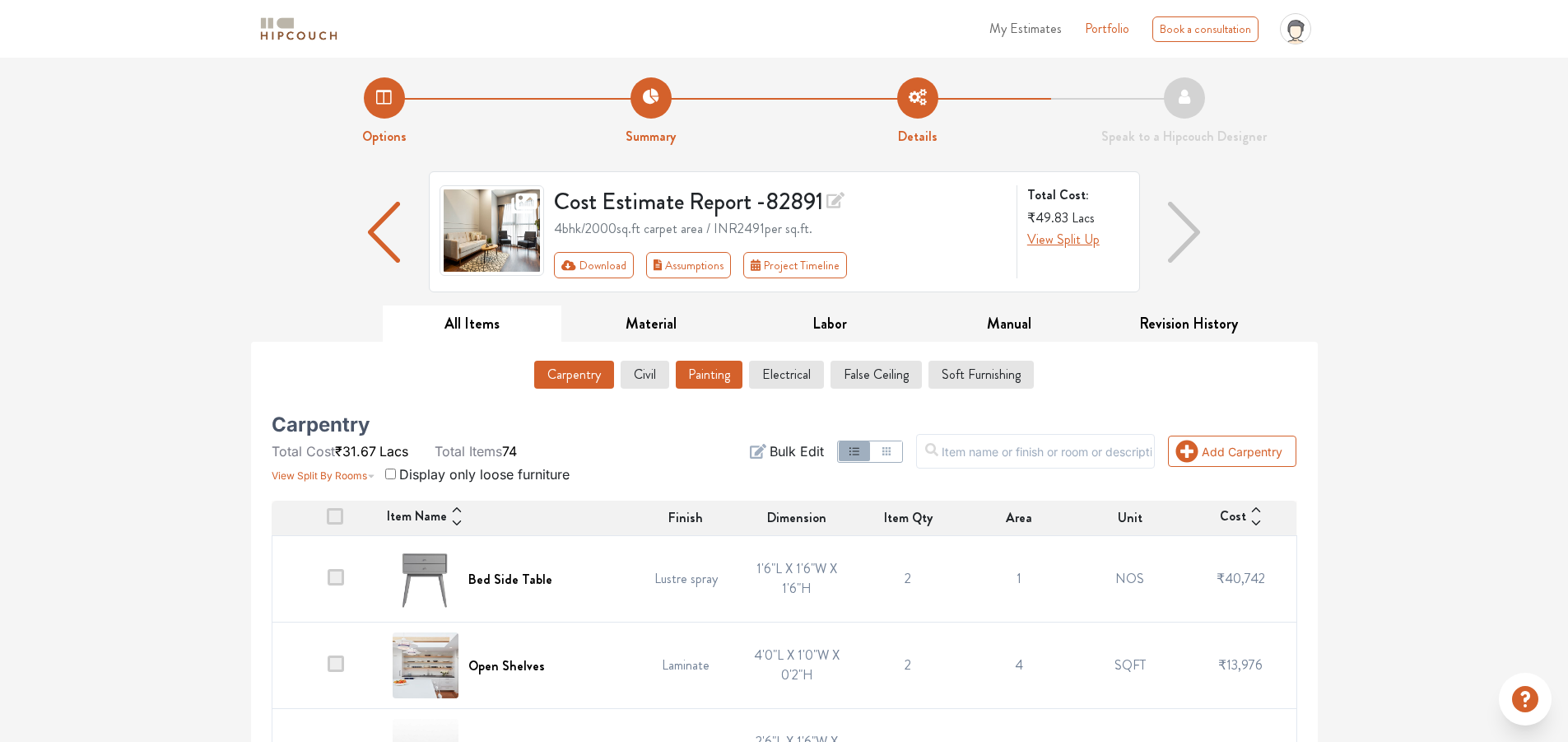
click at [696, 372] on button "Painting" at bounding box center [709, 375] width 66 height 28
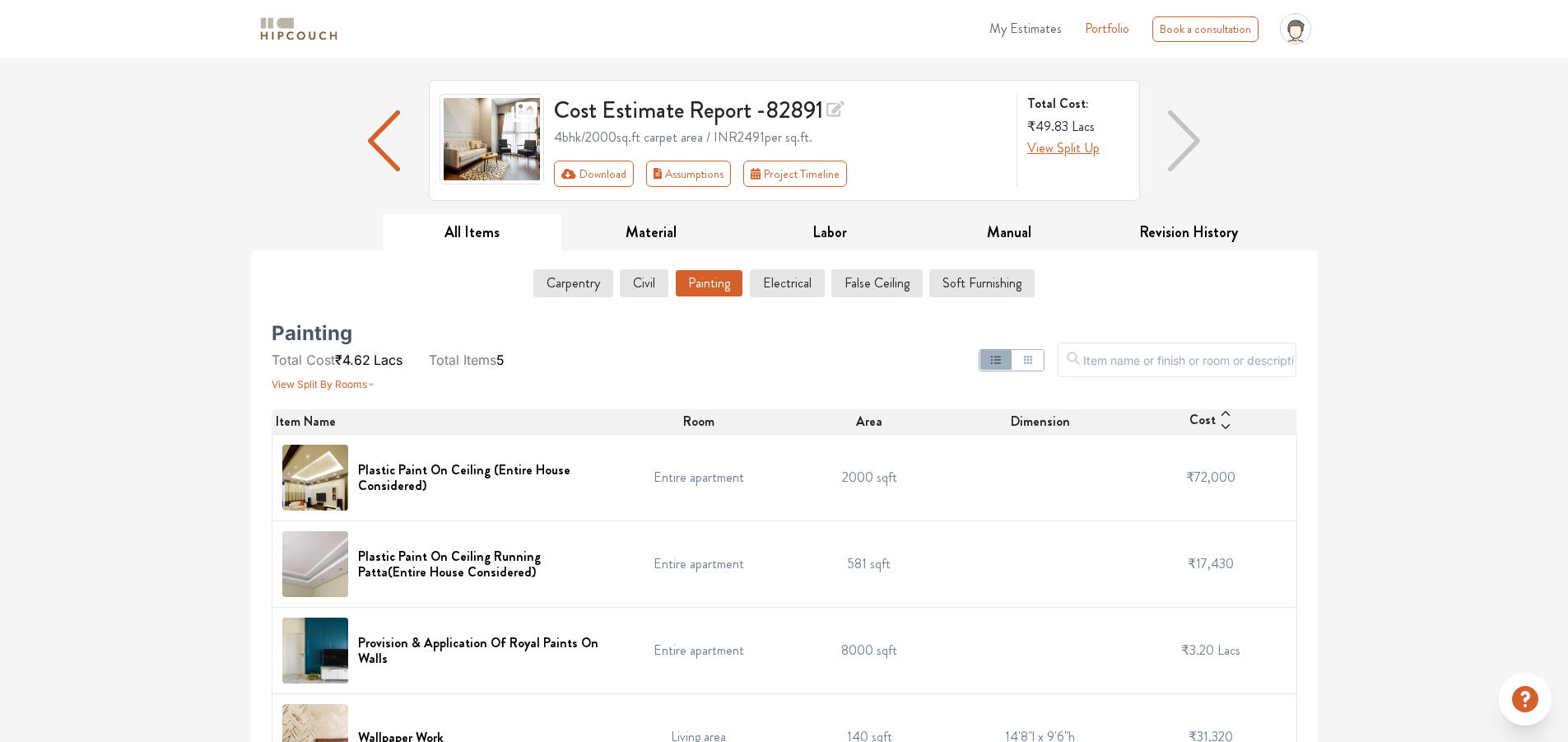
scroll to position [229, 0]
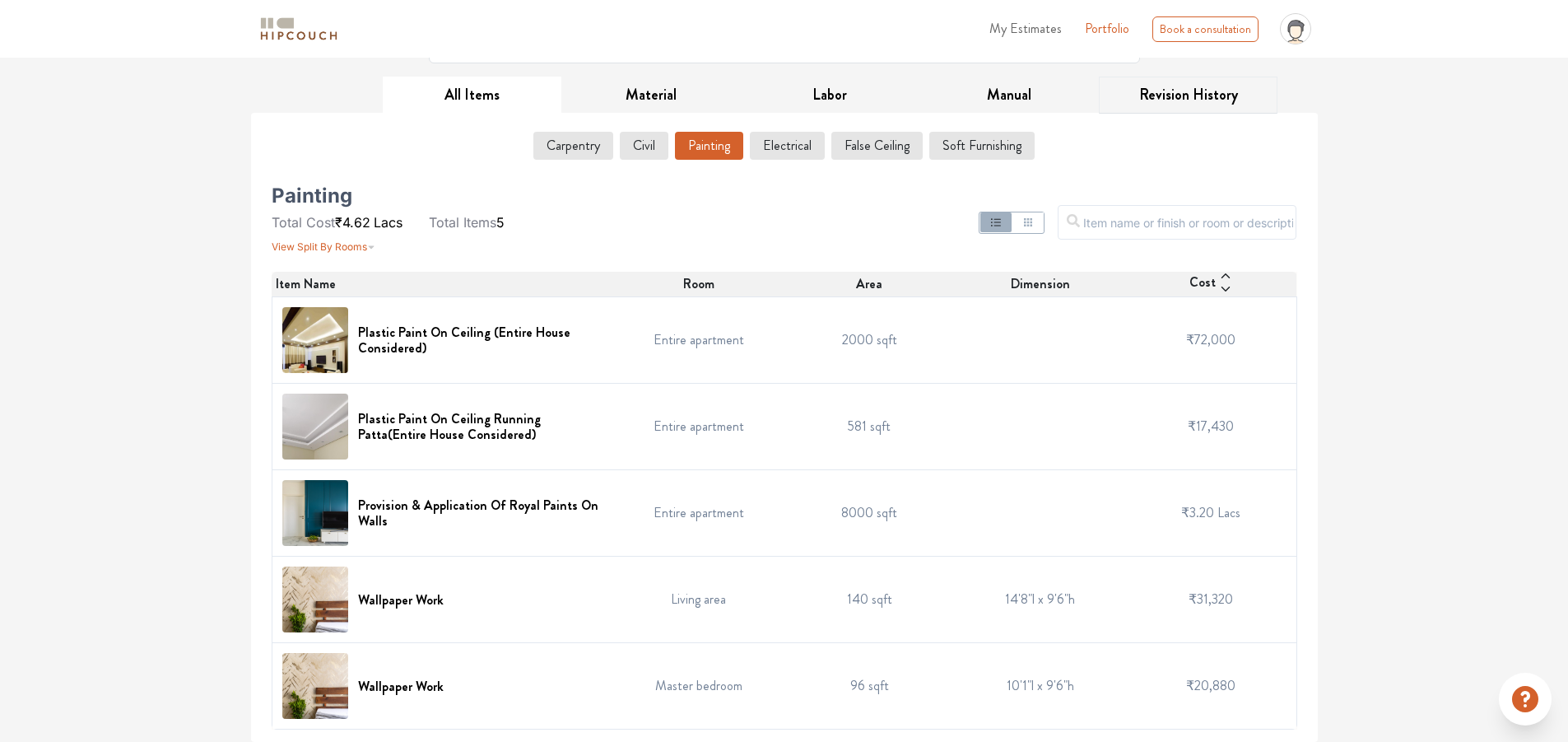
click at [1168, 101] on button "Revision History" at bounding box center [1188, 95] width 179 height 37
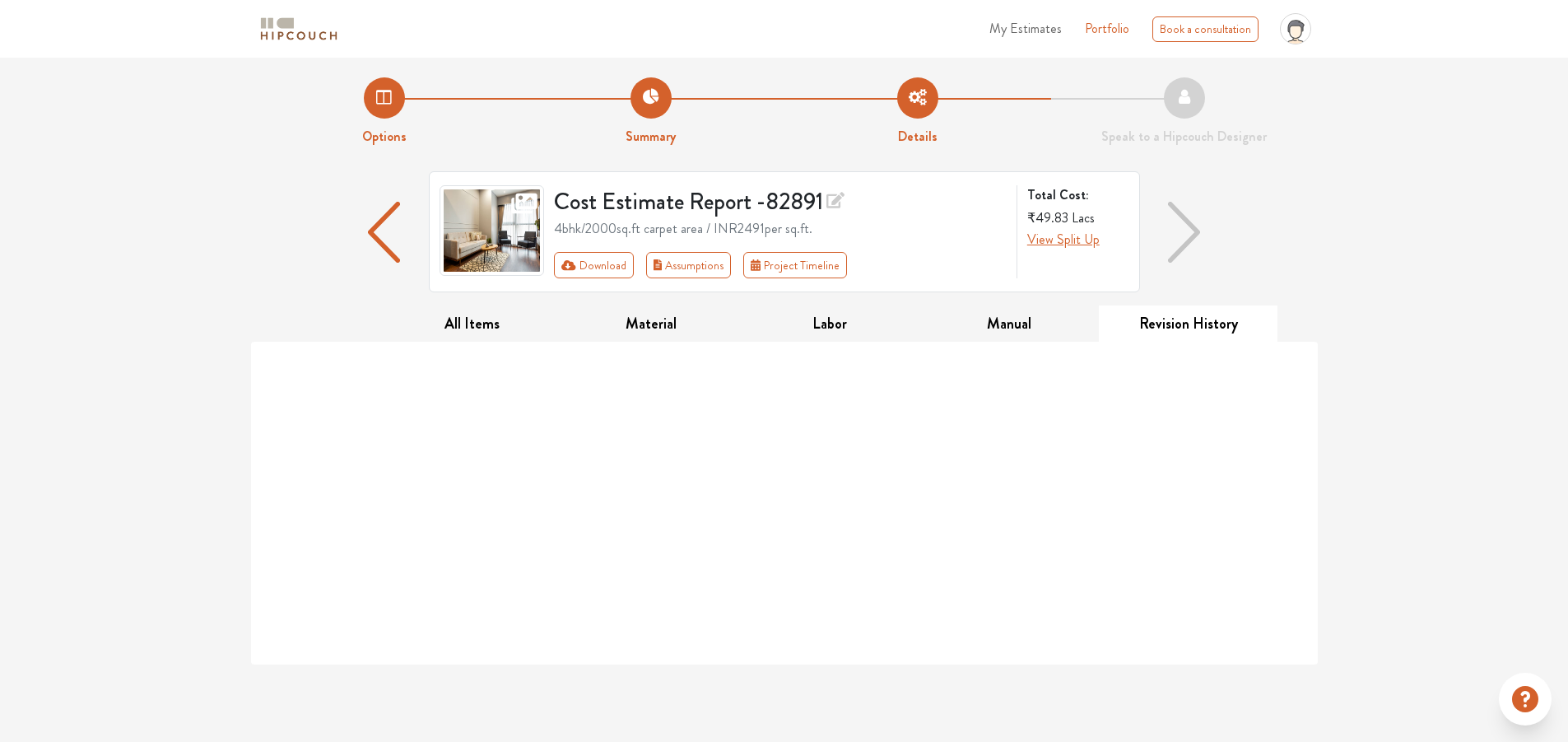
scroll to position [0, 0]
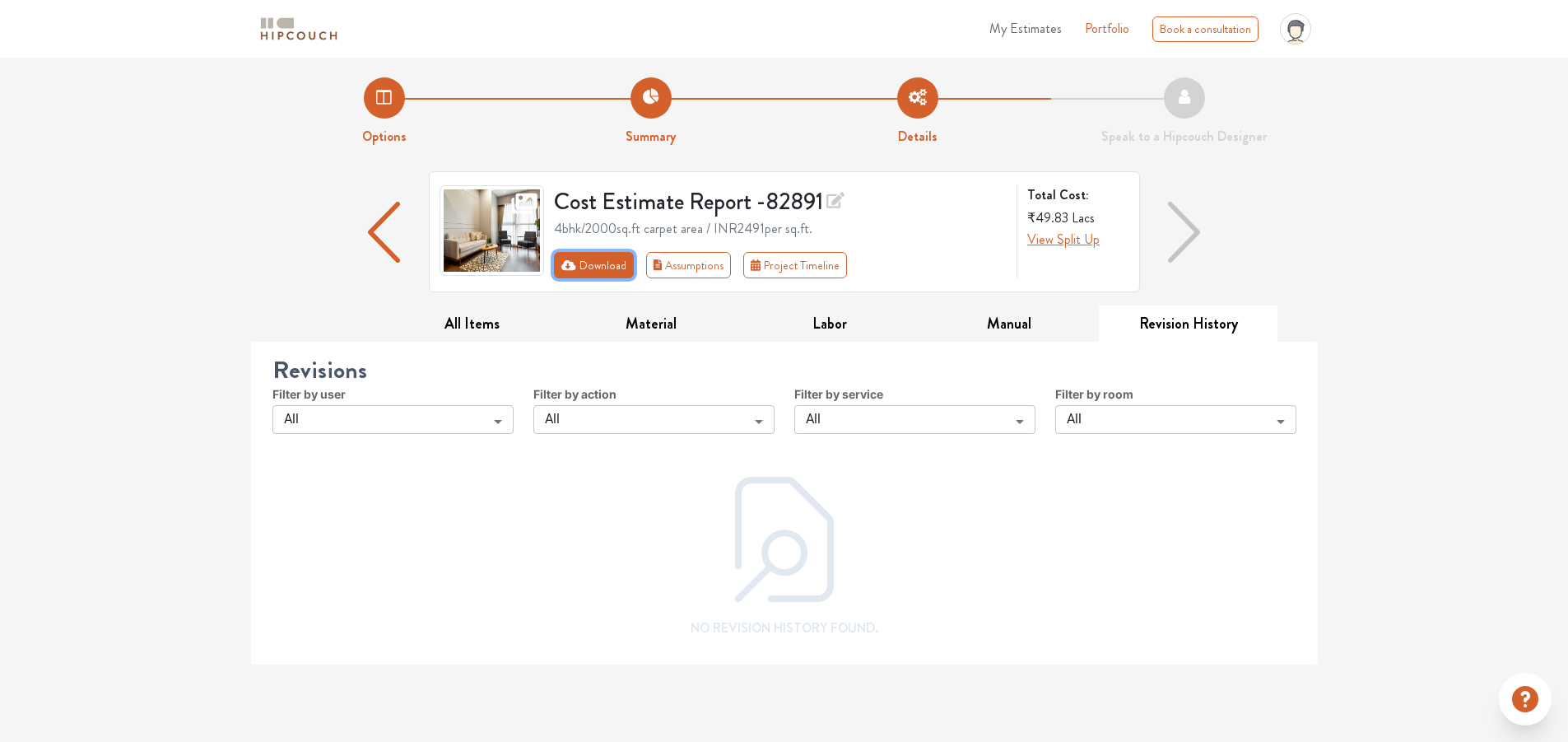
click at [587, 267] on button "Download" at bounding box center [594, 265] width 80 height 27
